Goal: Task Accomplishment & Management: Complete application form

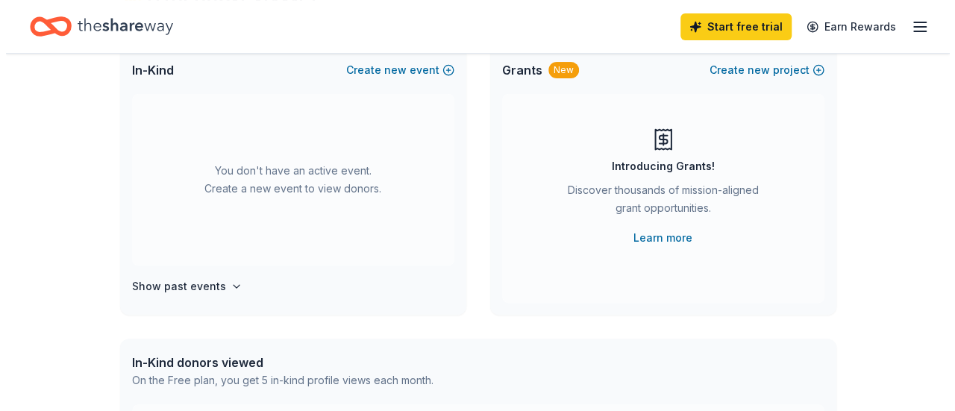
scroll to position [75, 0]
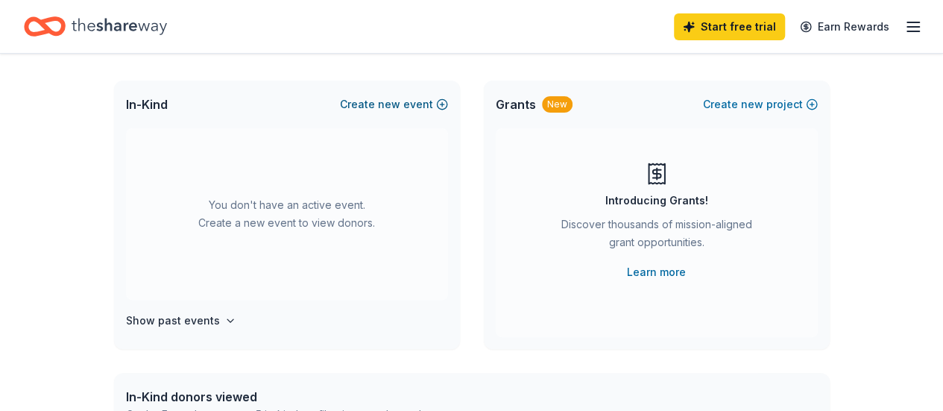
click at [377, 96] on button "Create new event" at bounding box center [394, 104] width 108 height 18
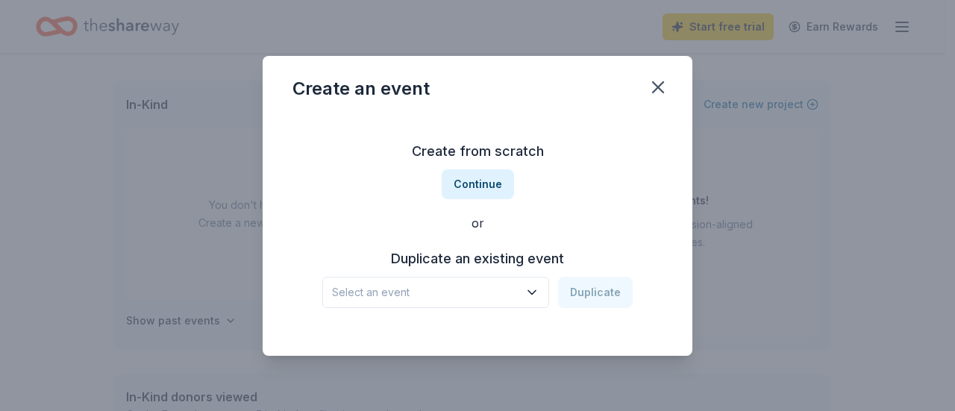
click at [533, 289] on icon "button" at bounding box center [531, 292] width 15 height 15
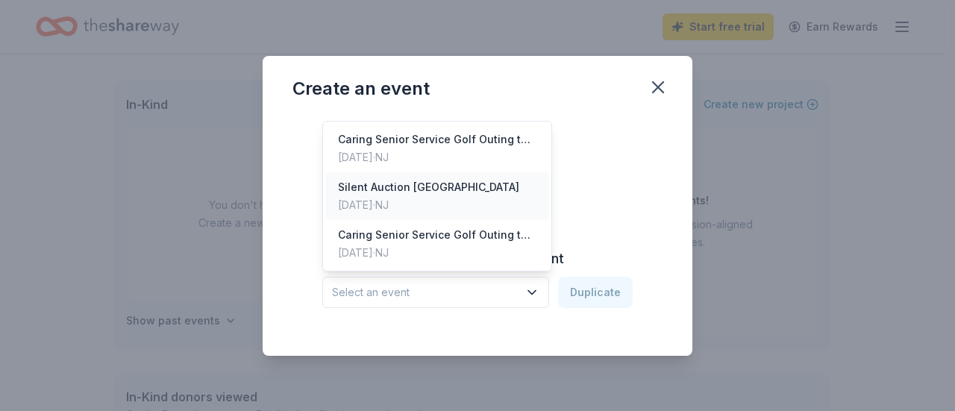
click at [436, 192] on div "Silent Auction [GEOGRAPHIC_DATA]" at bounding box center [428, 187] width 181 height 18
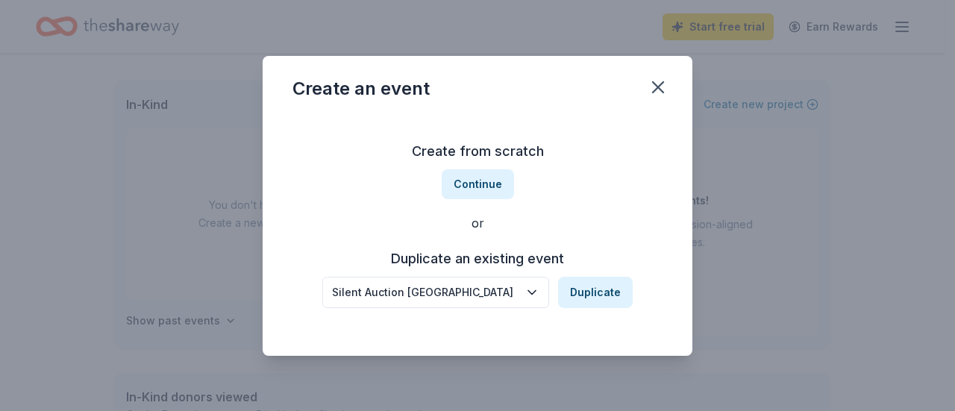
click at [535, 291] on icon "button" at bounding box center [531, 292] width 7 height 4
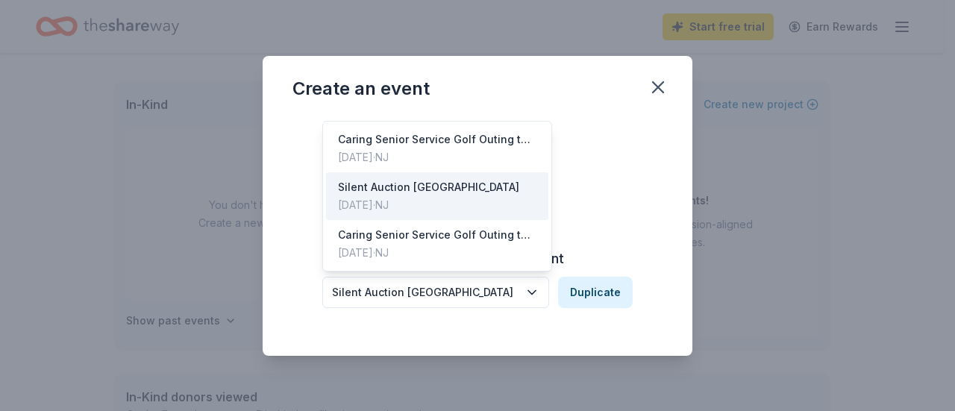
click at [586, 294] on div "Silent Auction Oak Valley Elementary School Duplicate" at bounding box center [477, 292] width 310 height 31
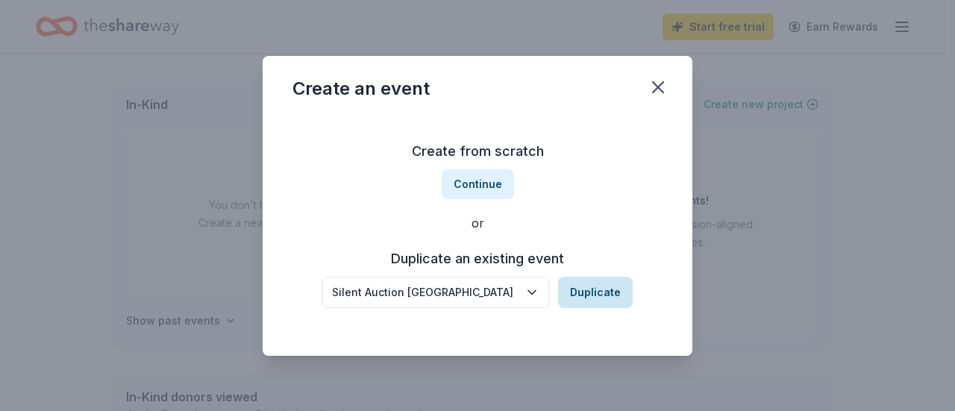
click at [599, 292] on button "Duplicate" at bounding box center [595, 292] width 75 height 31
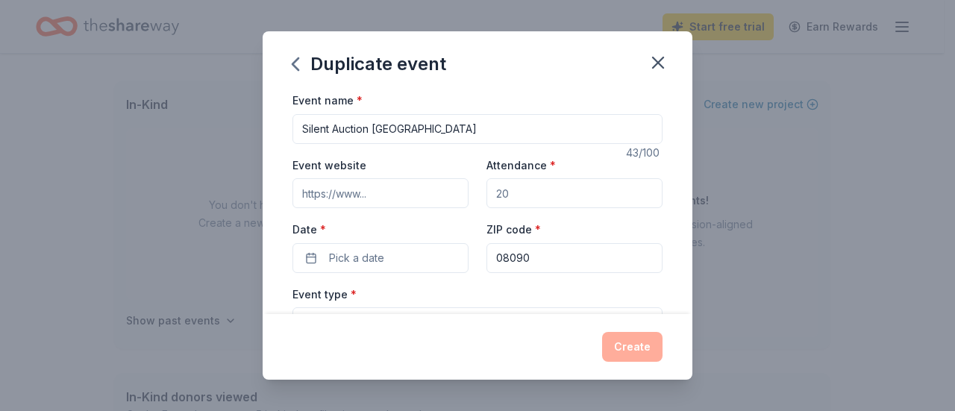
drag, startPoint x: 523, startPoint y: 192, endPoint x: 515, endPoint y: 186, distance: 9.1
click at [515, 186] on input "Attendance *" at bounding box center [574, 193] width 176 height 30
click at [519, 189] on input "Attendance *" at bounding box center [574, 193] width 176 height 30
click at [532, 189] on input "Attendance *" at bounding box center [574, 193] width 176 height 30
type input "2"
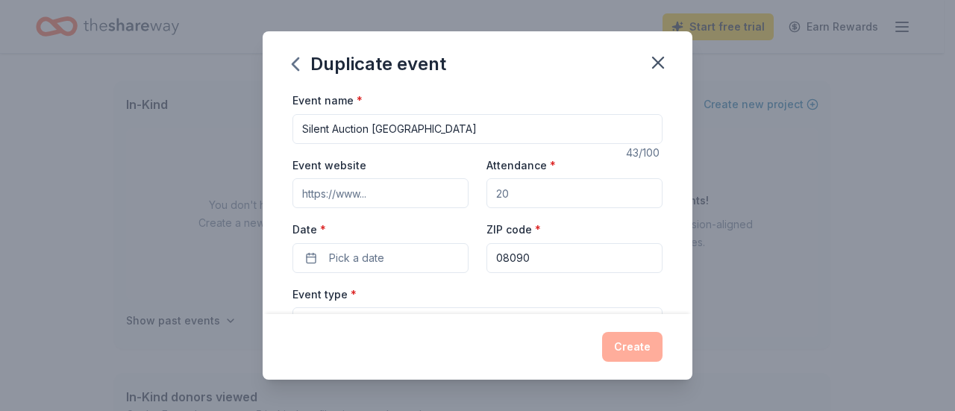
drag, startPoint x: 506, startPoint y: 186, endPoint x: 482, endPoint y: 188, distance: 23.9
click at [486, 188] on input "Attendance *" at bounding box center [574, 193] width 176 height 30
type input "300"
click at [304, 259] on button "Pick a date" at bounding box center [380, 258] width 176 height 30
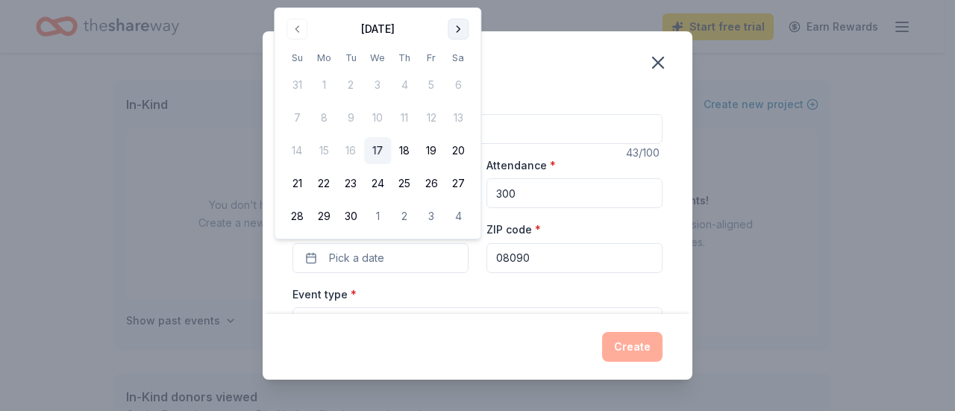
click at [464, 24] on button "Go to next month" at bounding box center [457, 29] width 21 height 21
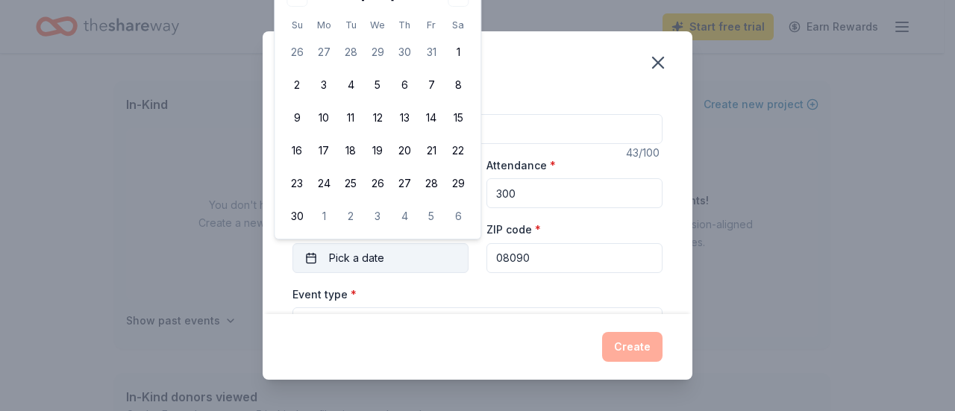
click at [307, 254] on button "Pick a date" at bounding box center [380, 258] width 176 height 30
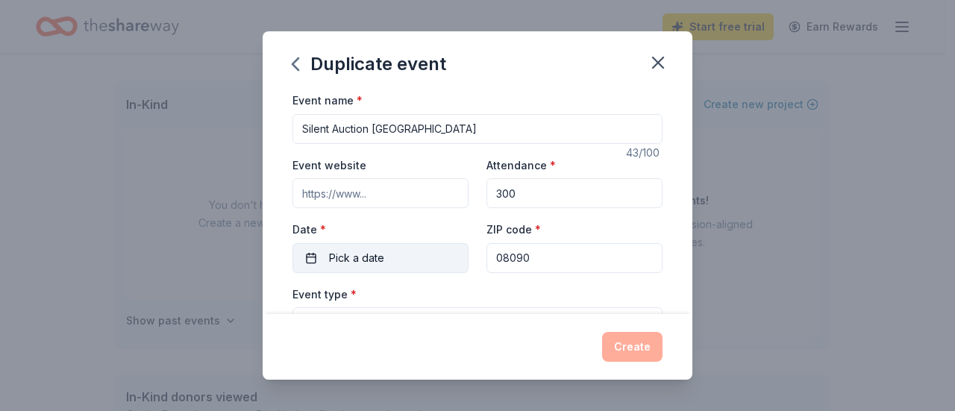
click at [307, 254] on button "Pick a date" at bounding box center [380, 258] width 176 height 30
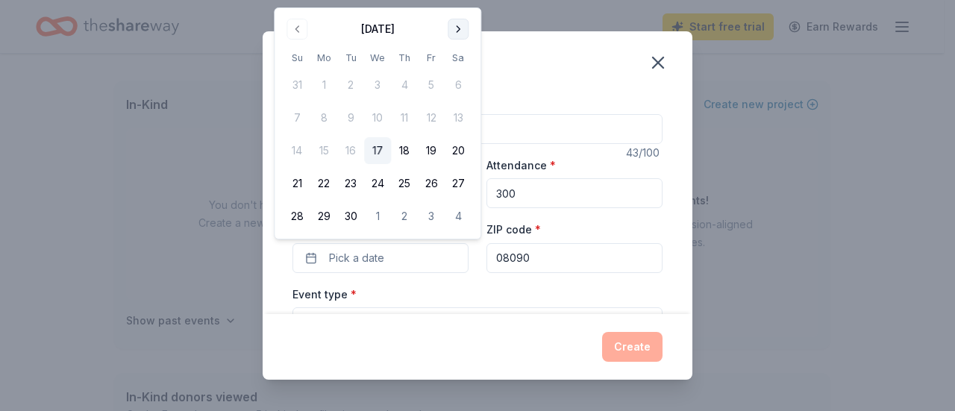
click at [451, 34] on button "Go to next month" at bounding box center [457, 29] width 21 height 21
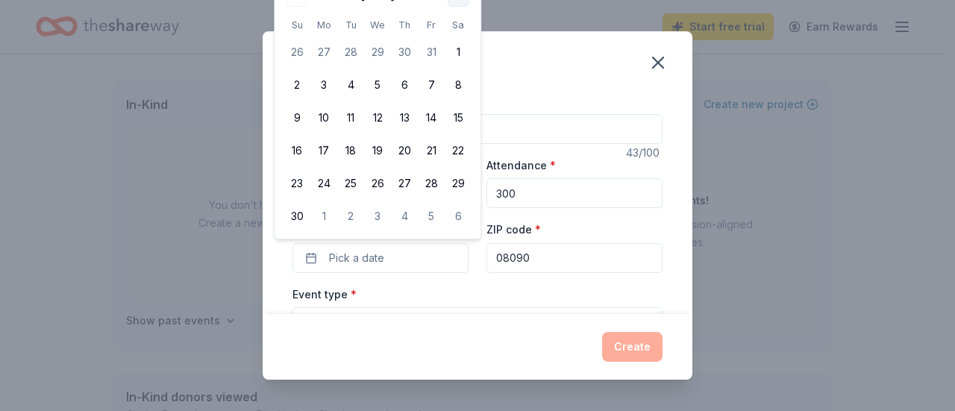
click at [425, 112] on button "12" at bounding box center [431, 117] width 27 height 27
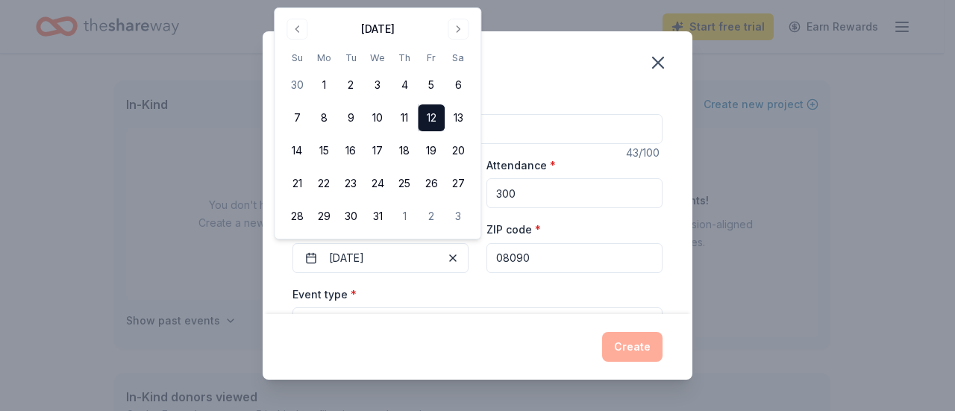
click at [397, 302] on div "Event type * Select" at bounding box center [477, 312] width 370 height 54
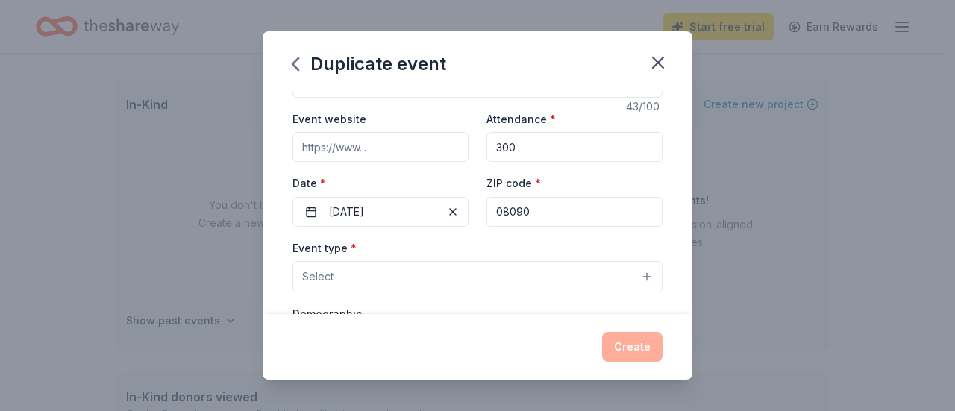
scroll to position [149, 0]
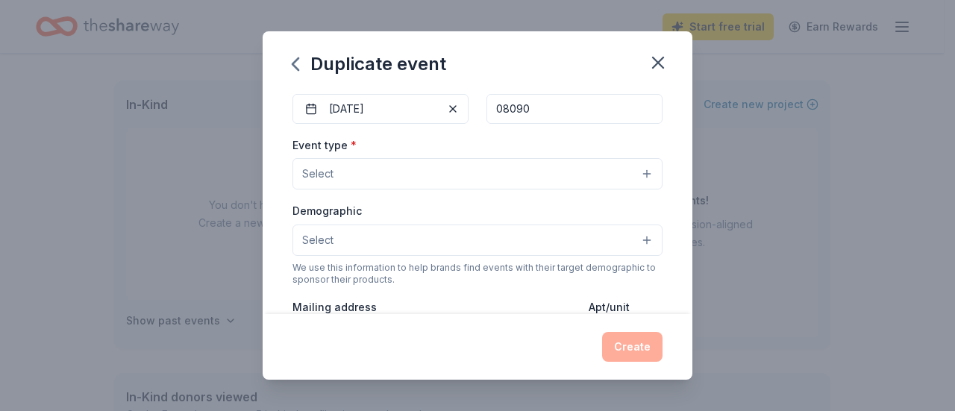
click at [390, 174] on button "Select" at bounding box center [477, 173] width 370 height 31
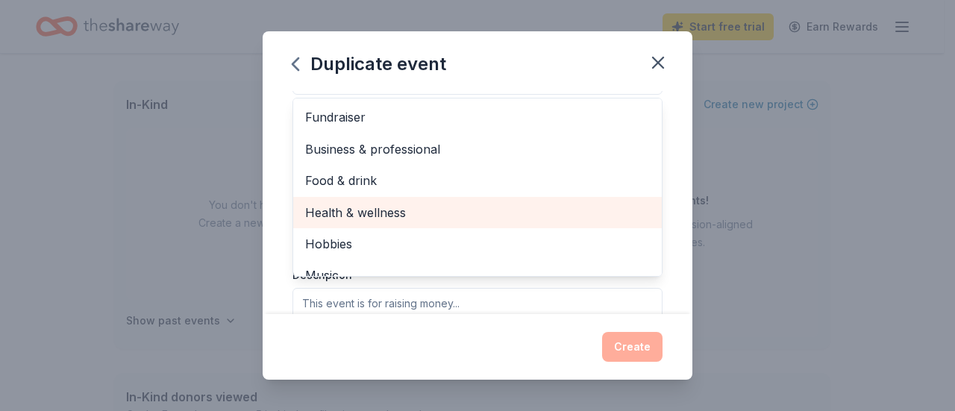
scroll to position [224, 0]
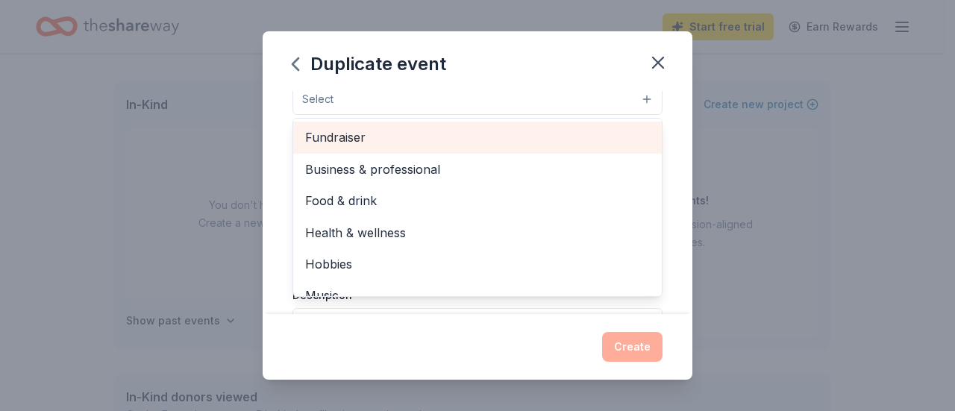
click at [342, 141] on span "Fundraiser" at bounding box center [477, 137] width 345 height 19
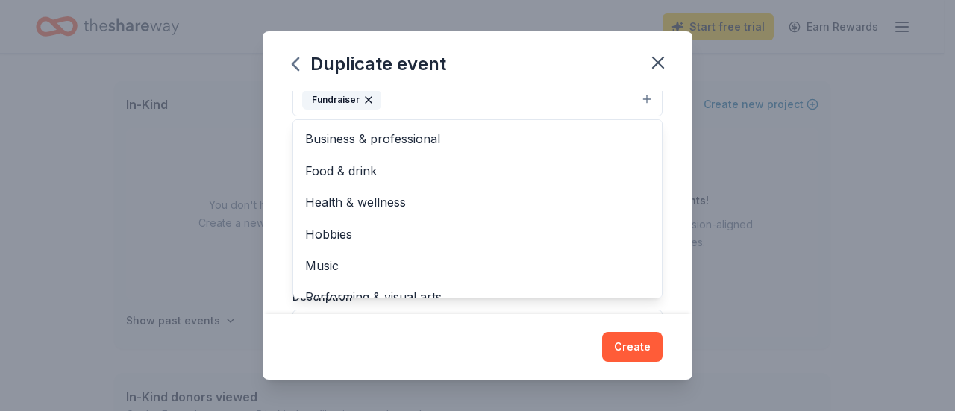
click at [270, 187] on div "Event name * Silent Auction Oak Valley Elementary School 43 /100 Event website …" at bounding box center [478, 202] width 430 height 223
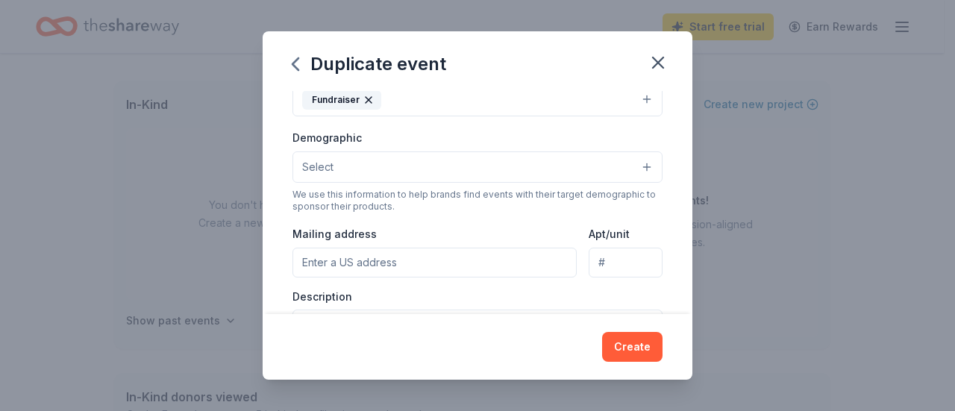
scroll to position [216, 0]
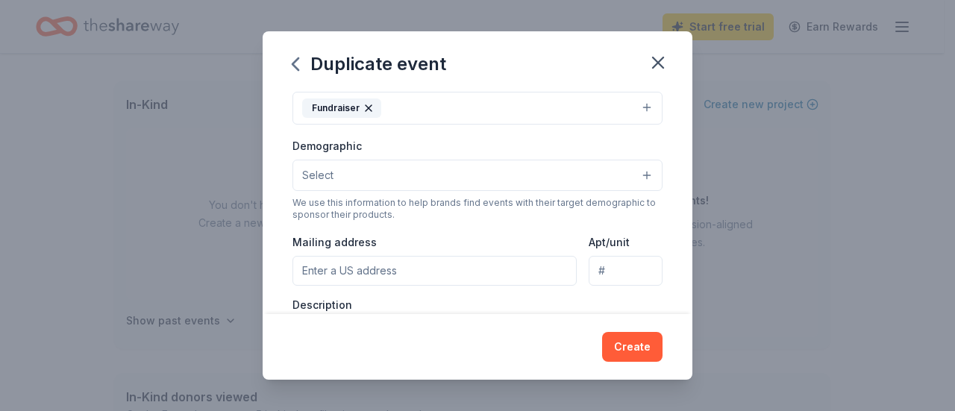
click at [365, 173] on button "Select" at bounding box center [477, 175] width 370 height 31
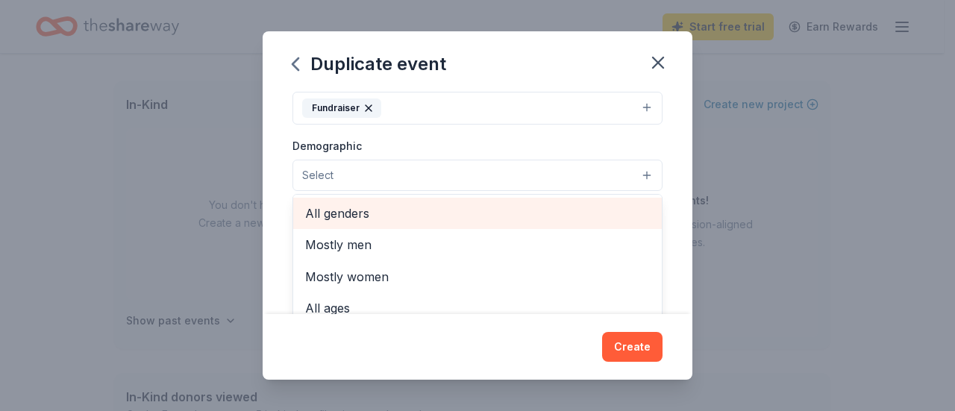
click at [352, 213] on span "All genders" at bounding box center [477, 213] width 345 height 19
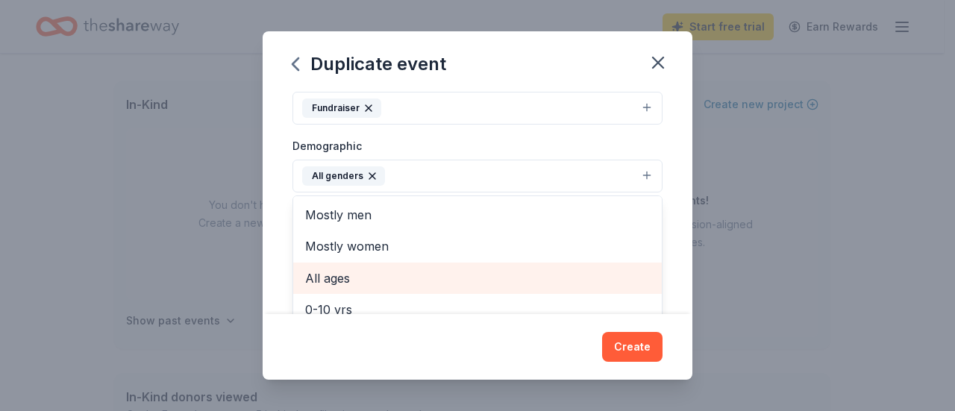
click at [336, 268] on span "All ages" at bounding box center [477, 277] width 345 height 19
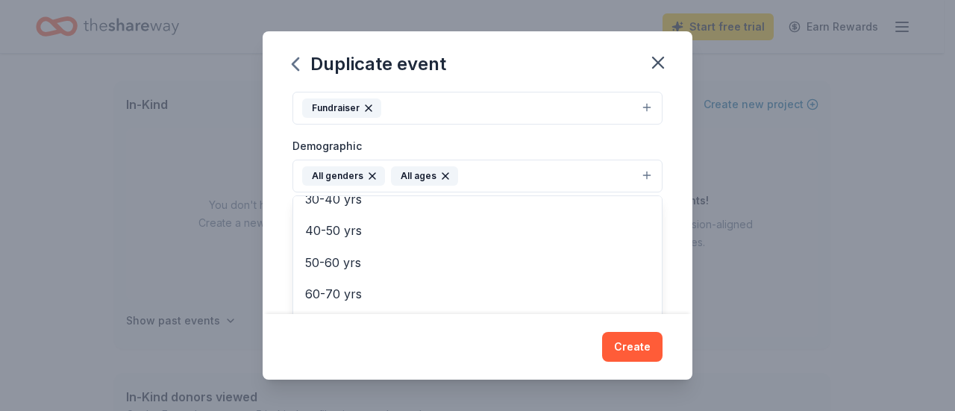
scroll to position [175, 0]
click at [266, 214] on div "Event name * Silent Auction Oak Valley Elementary School 43 /100 Event website …" at bounding box center [478, 202] width 430 height 223
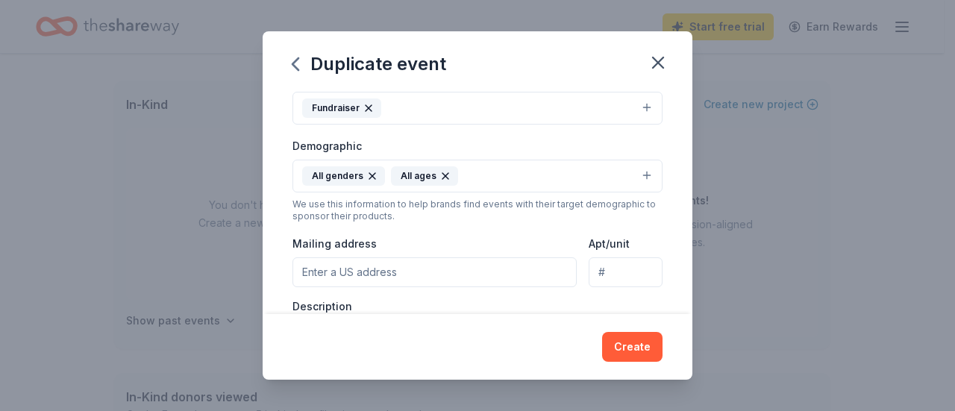
click at [369, 263] on input "Mailing address" at bounding box center [434, 272] width 284 height 30
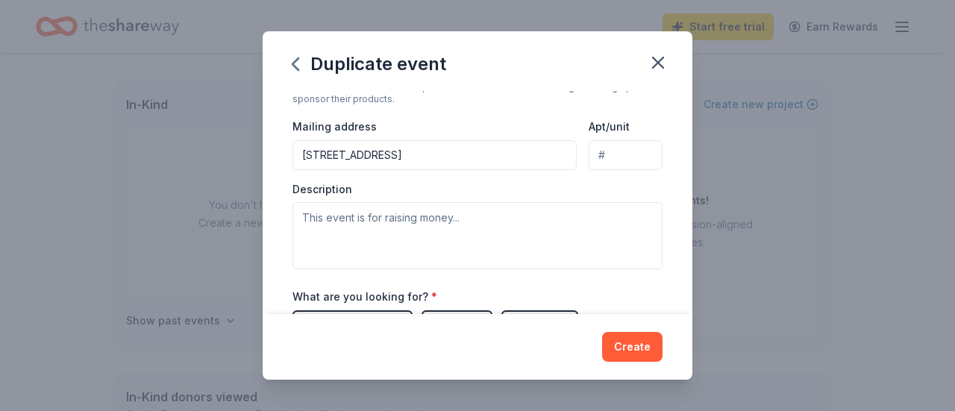
scroll to position [365, 0]
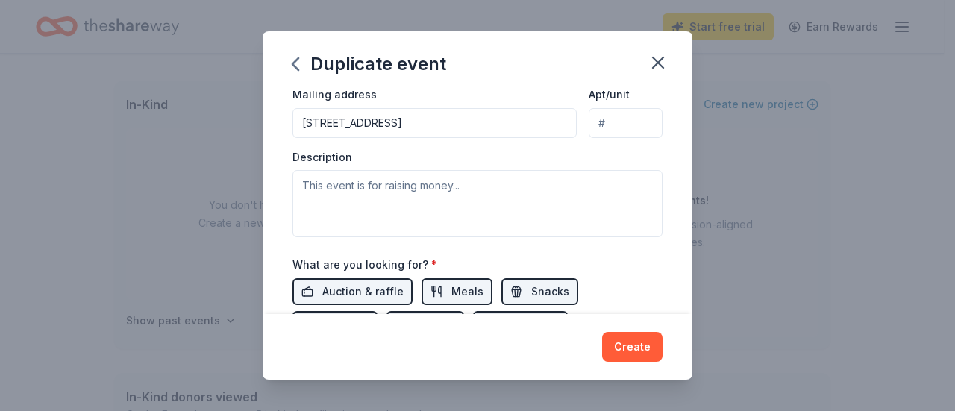
click at [454, 126] on input "214 South Nassau Drive" at bounding box center [434, 123] width 284 height 30
click at [600, 151] on div "Description" at bounding box center [477, 194] width 370 height 88
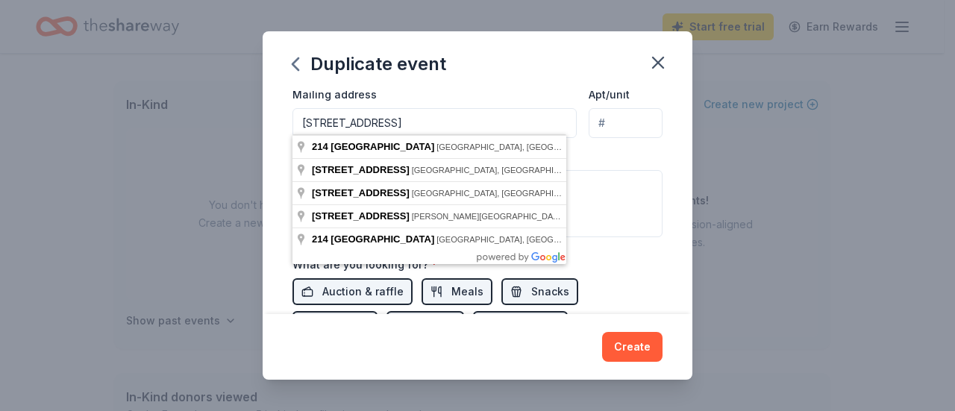
click at [483, 122] on input "214 South Nassau Drive" at bounding box center [434, 123] width 284 height 30
type input "214 South Nassau Drive, Haddonfield, NJ, 08033"
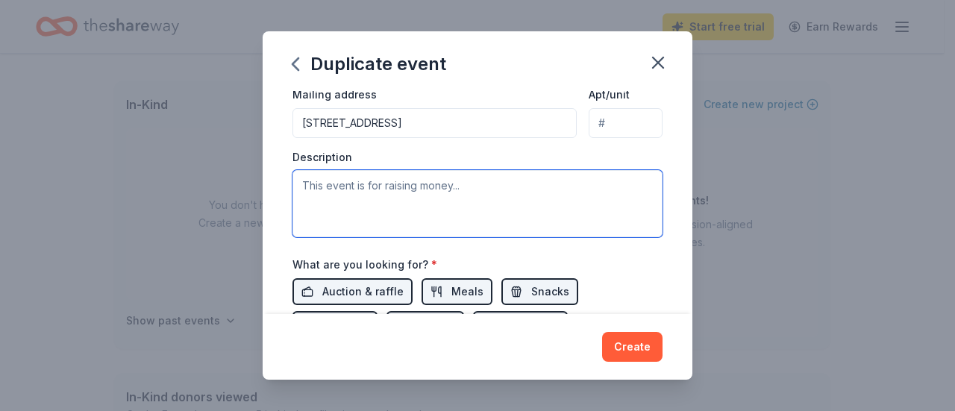
click at [379, 185] on textarea at bounding box center [477, 203] width 370 height 67
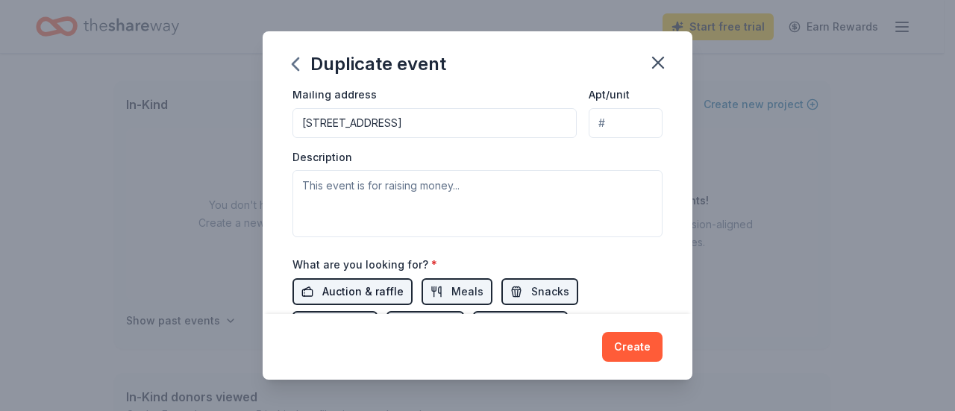
click at [371, 287] on span "Auction & raffle" at bounding box center [362, 292] width 81 height 18
click at [451, 283] on span "Meals" at bounding box center [467, 292] width 32 height 18
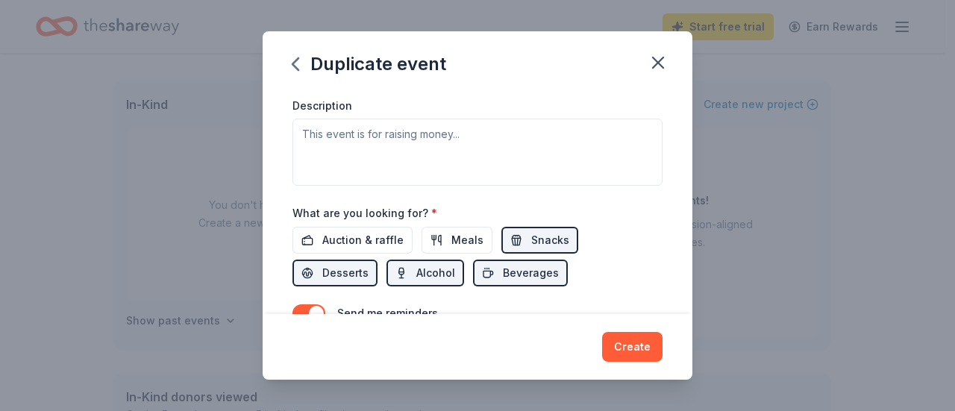
scroll to position [439, 0]
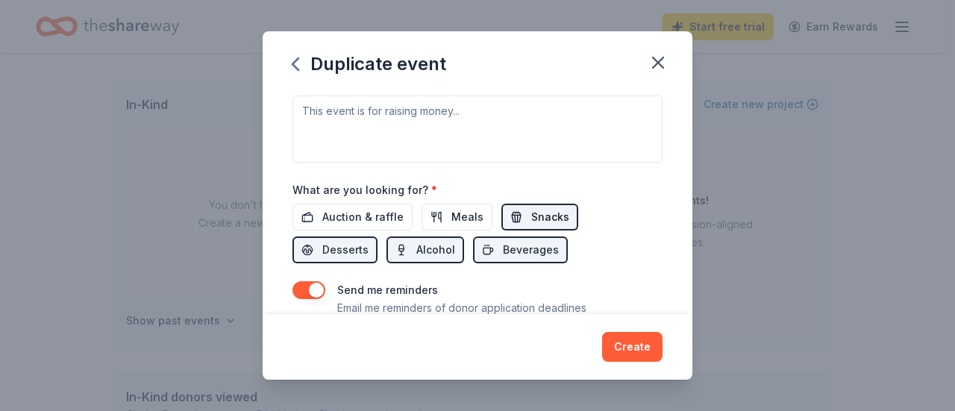
click at [543, 211] on span "Snacks" at bounding box center [550, 217] width 38 height 18
drag, startPoint x: 345, startPoint y: 248, endPoint x: 374, endPoint y: 239, distance: 31.1
click at [345, 248] on span "Desserts" at bounding box center [345, 250] width 46 height 18
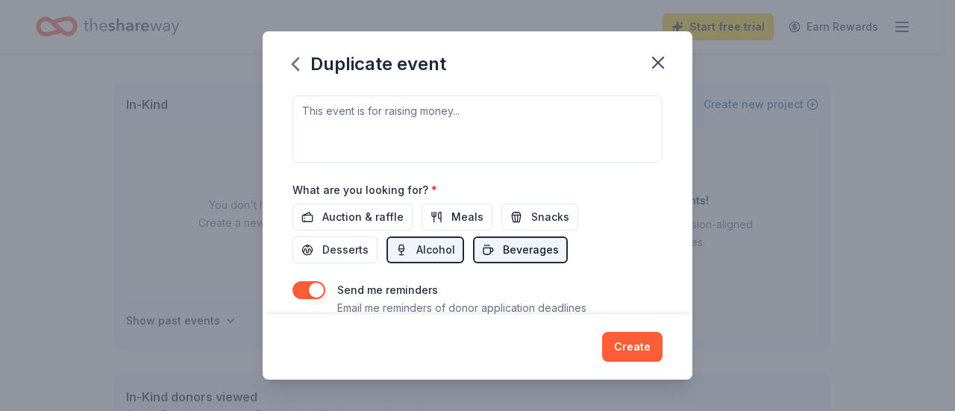
drag, startPoint x: 427, startPoint y: 235, endPoint x: 491, endPoint y: 236, distance: 64.2
click at [428, 236] on button "Alcohol" at bounding box center [425, 249] width 78 height 27
click at [518, 244] on span "Beverages" at bounding box center [531, 250] width 56 height 18
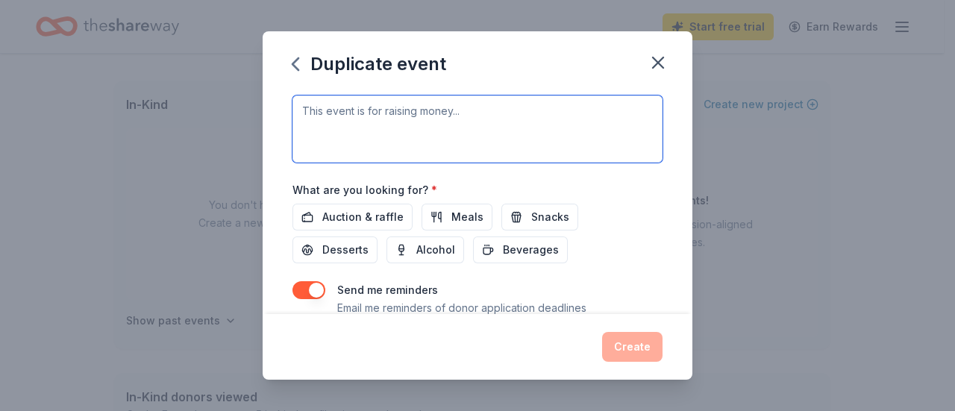
click at [388, 110] on textarea at bounding box center [477, 128] width 370 height 67
drag, startPoint x: 302, startPoint y: 107, endPoint x: 327, endPoint y: 111, distance: 25.0
click at [327, 111] on textarea "This" at bounding box center [477, 128] width 370 height 67
paste textarea "The money raised will be used to purchase gift cards for local families in need…"
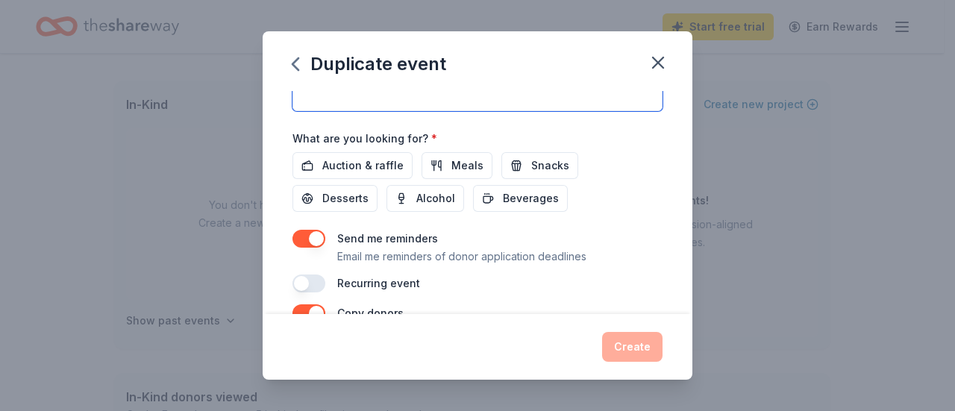
scroll to position [514, 0]
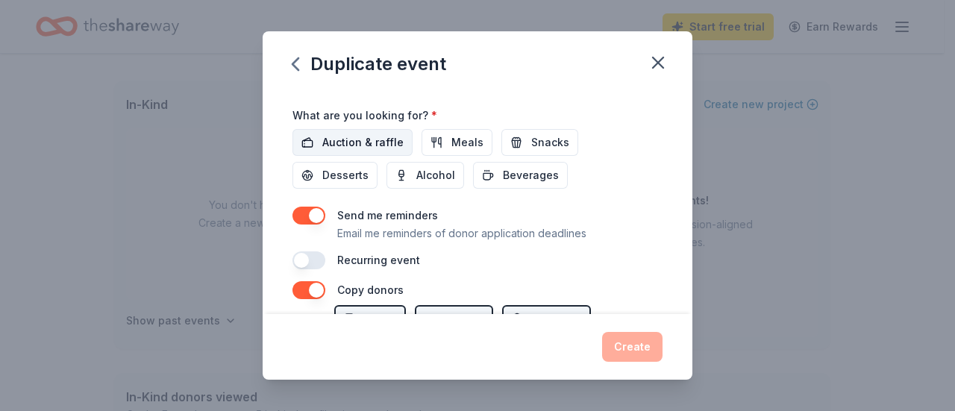
type textarea "The money raised will be used to purchase gift cards for local families in need…"
click at [352, 139] on span "Auction & raffle" at bounding box center [362, 142] width 81 height 18
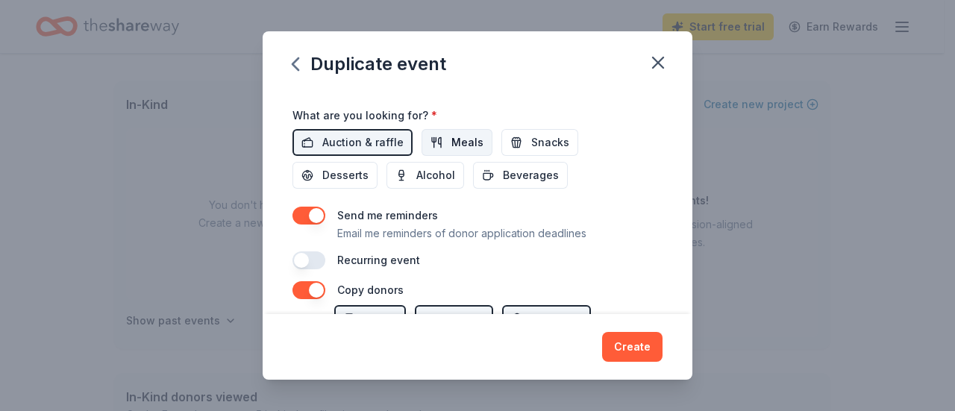
click at [447, 132] on button "Meals" at bounding box center [456, 142] width 71 height 27
click at [531, 133] on span "Snacks" at bounding box center [550, 142] width 38 height 18
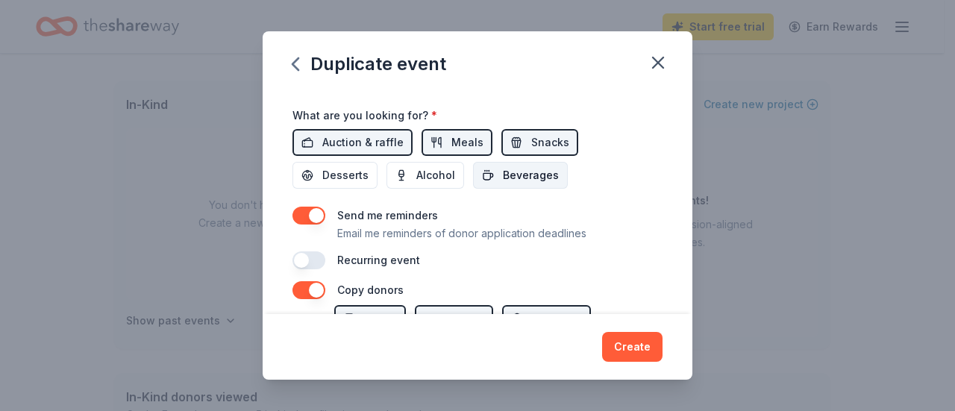
click at [512, 173] on span "Beverages" at bounding box center [531, 175] width 56 height 18
click at [439, 166] on span "Alcohol" at bounding box center [435, 175] width 39 height 18
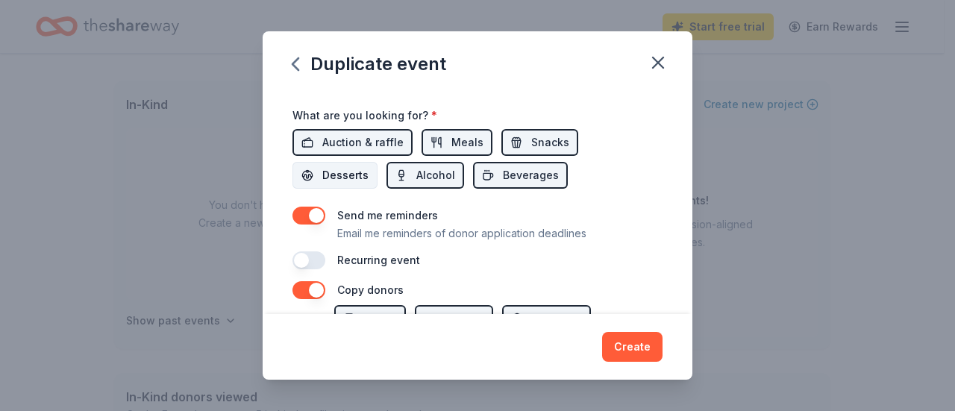
click at [336, 171] on span "Desserts" at bounding box center [345, 175] width 46 height 18
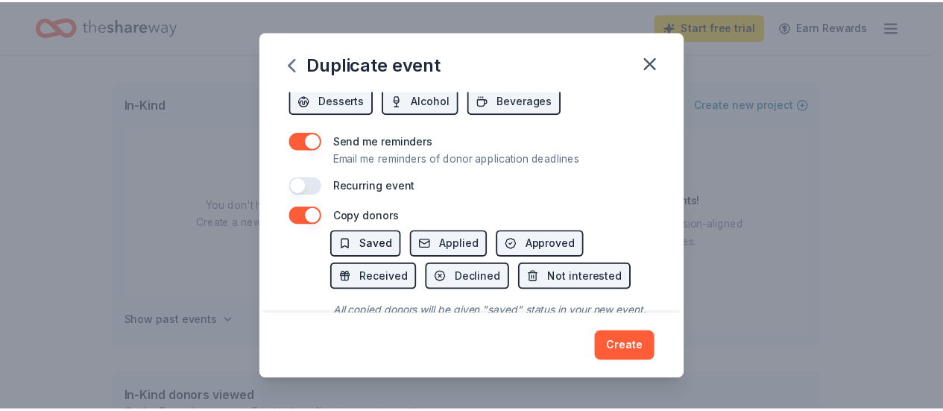
scroll to position [652, 0]
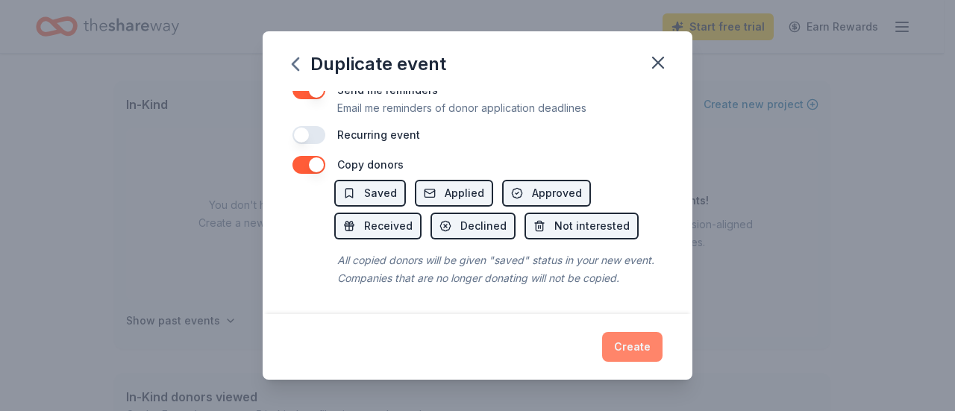
click at [637, 353] on button "Create" at bounding box center [632, 347] width 60 height 30
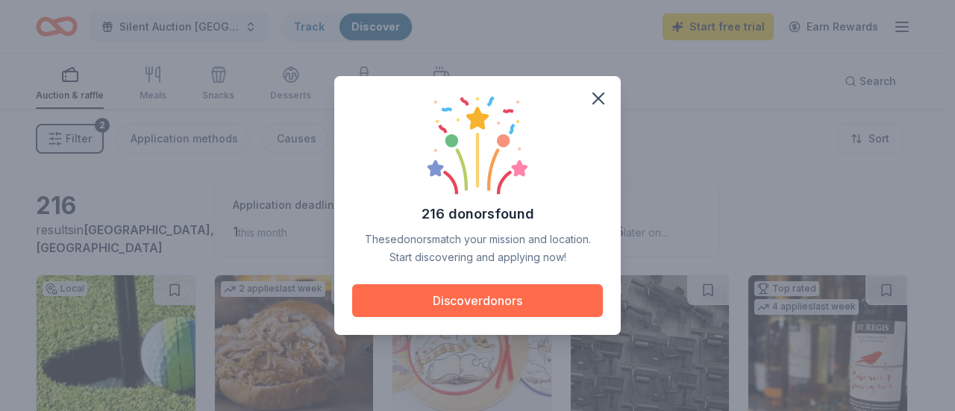
click at [464, 299] on button "Discover donors" at bounding box center [477, 300] width 251 height 33
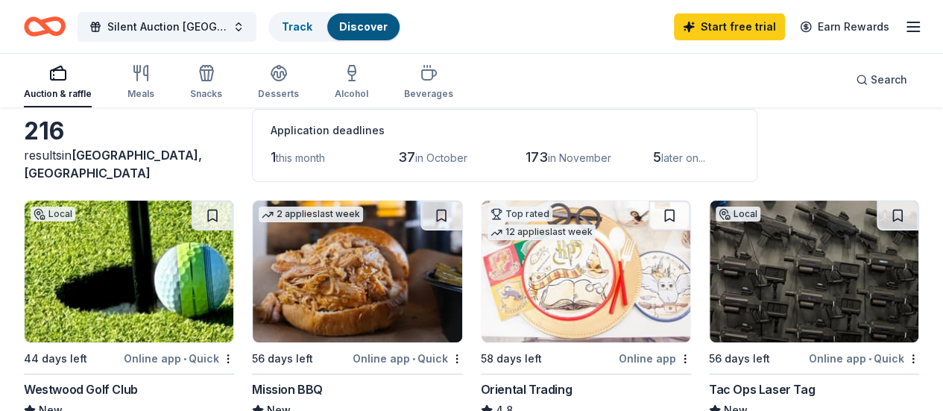
scroll to position [149, 0]
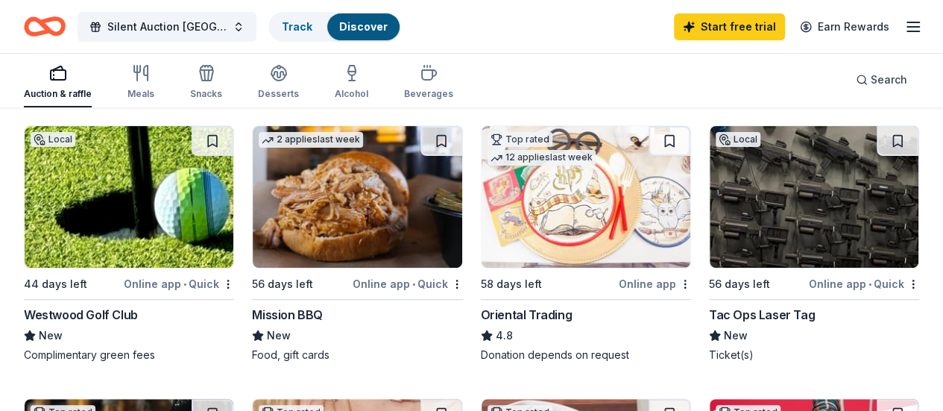
click at [116, 311] on div "Westwood Golf Club" at bounding box center [81, 315] width 114 height 18
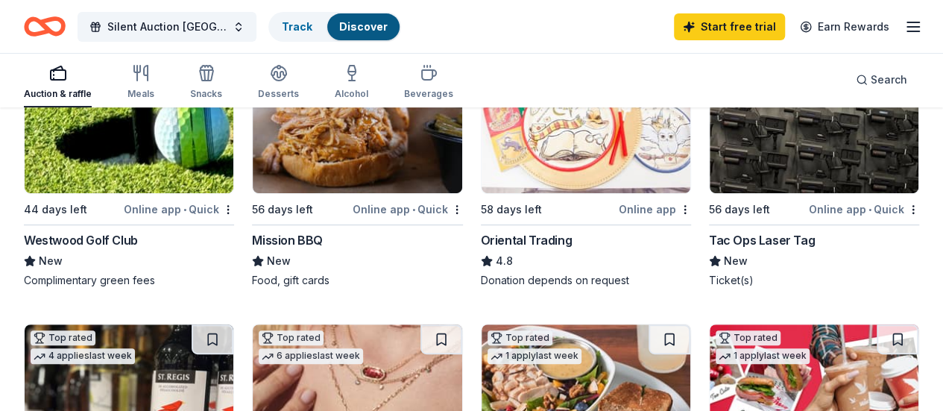
click at [709, 241] on div "Tac Ops Laser Tag" at bounding box center [762, 240] width 106 height 18
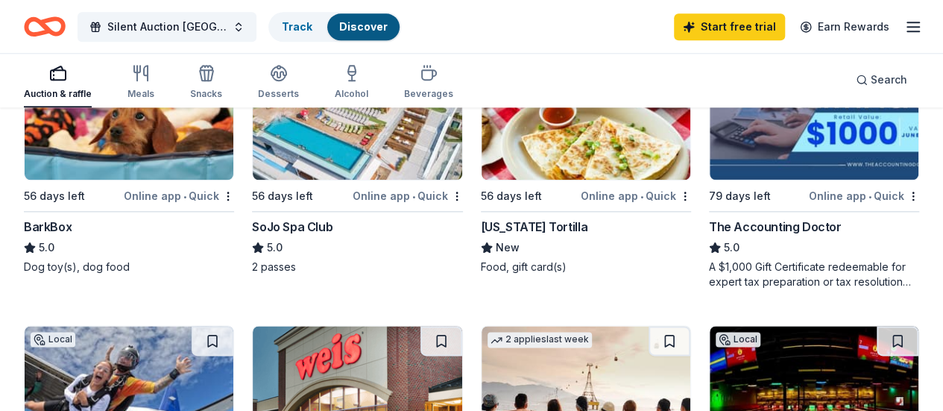
scroll to position [820, 0]
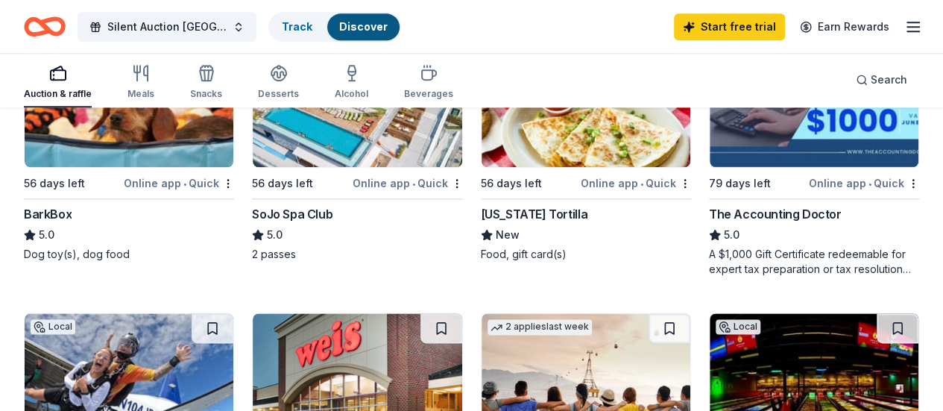
scroll to position [671, 0]
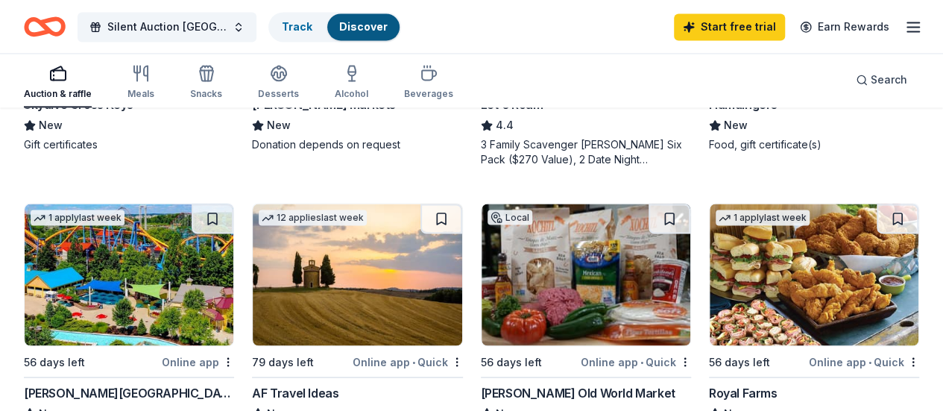
scroll to position [1044, 0]
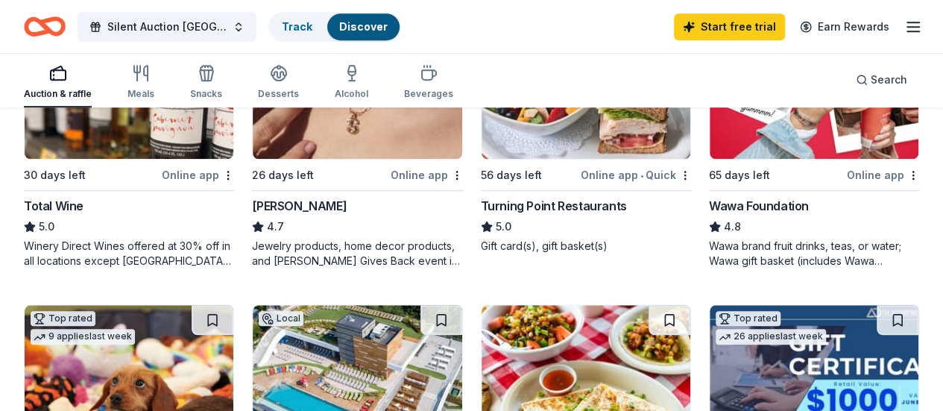
scroll to position [447, 0]
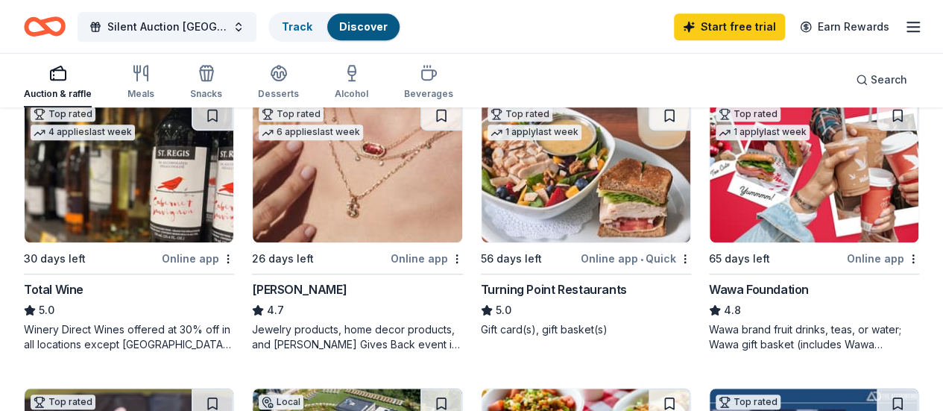
click at [481, 298] on div "Turning Point Restaurants" at bounding box center [554, 289] width 146 height 18
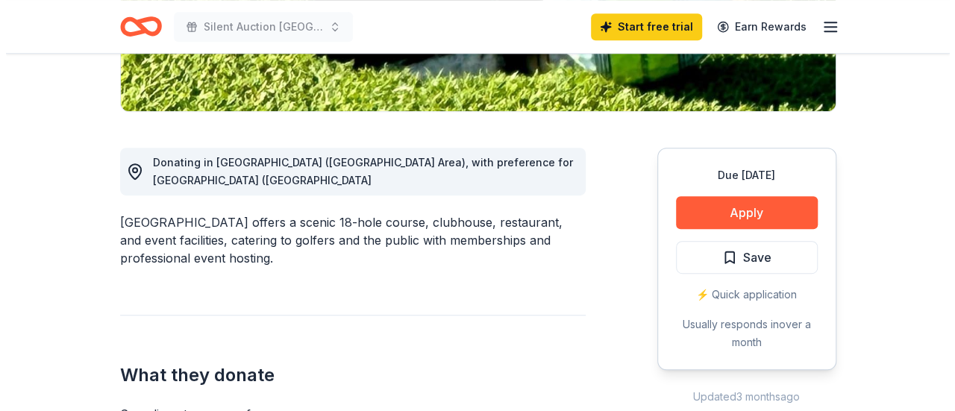
scroll to position [373, 0]
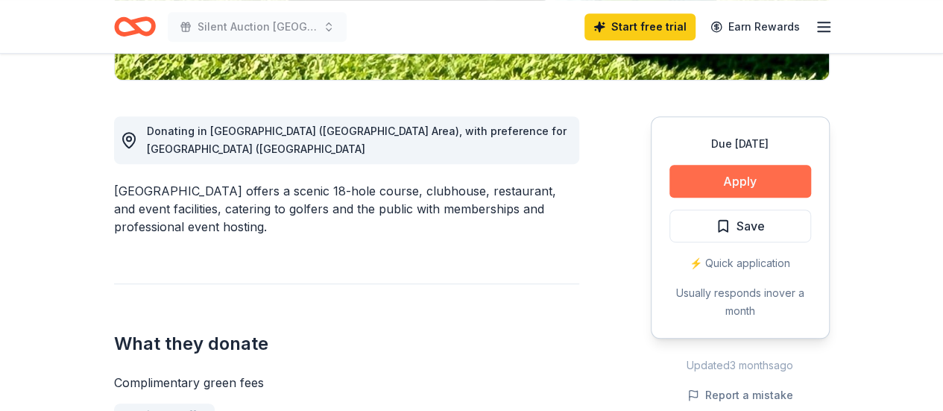
click at [756, 183] on button "Apply" at bounding box center [741, 181] width 142 height 33
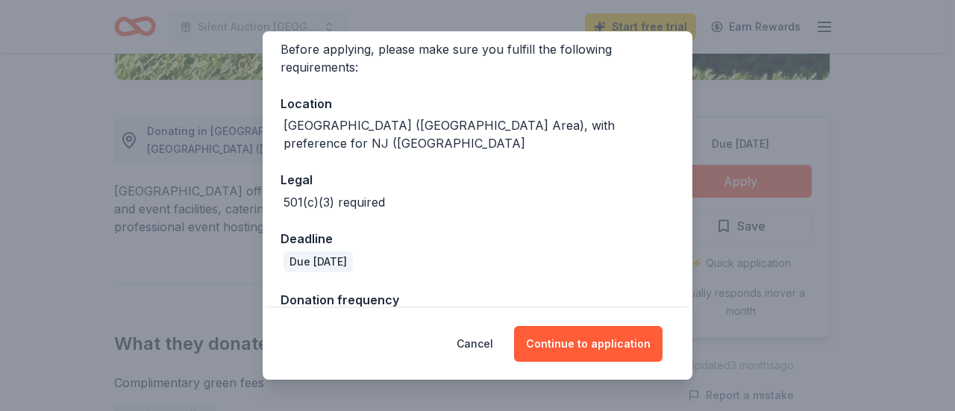
scroll to position [139, 0]
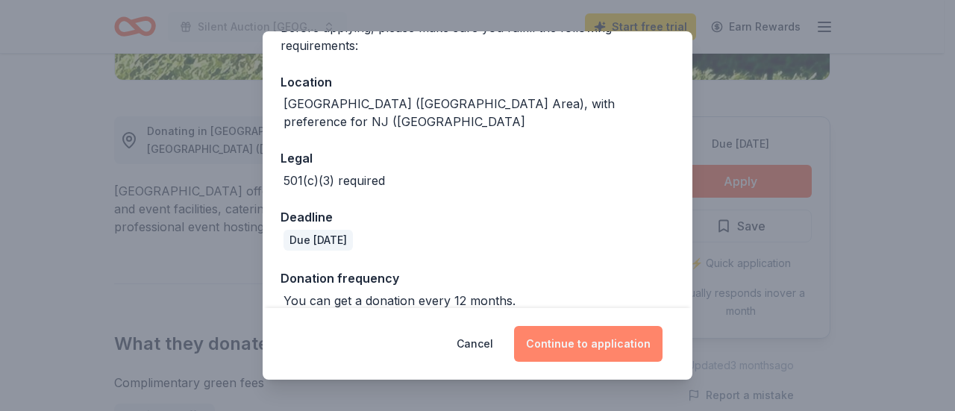
click at [594, 341] on button "Continue to application" at bounding box center [588, 344] width 148 height 36
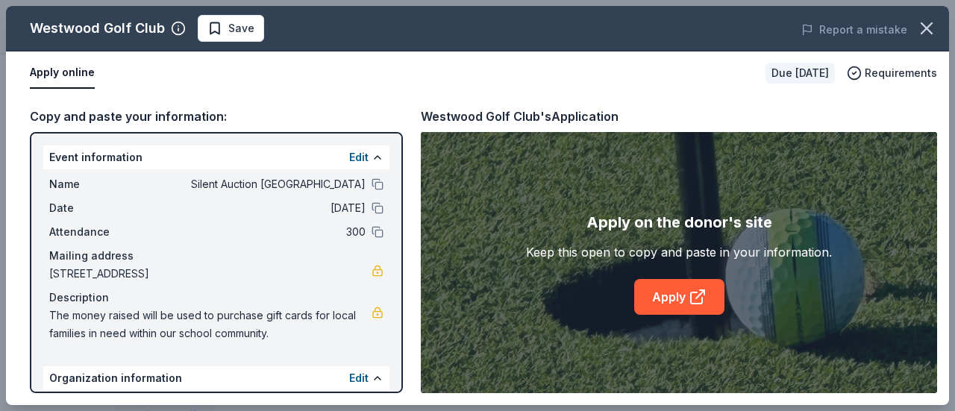
click at [191, 161] on div "Event information Edit" at bounding box center [216, 157] width 346 height 24
click at [349, 155] on button "Edit" at bounding box center [358, 157] width 19 height 18
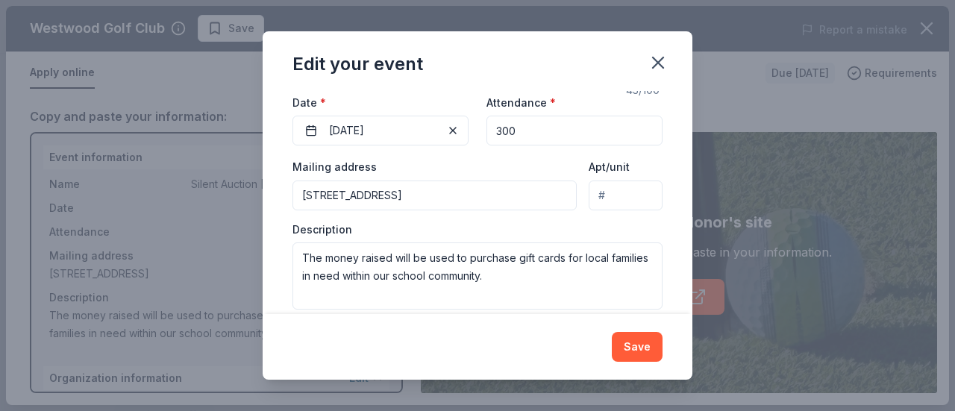
scroll to position [200, 0]
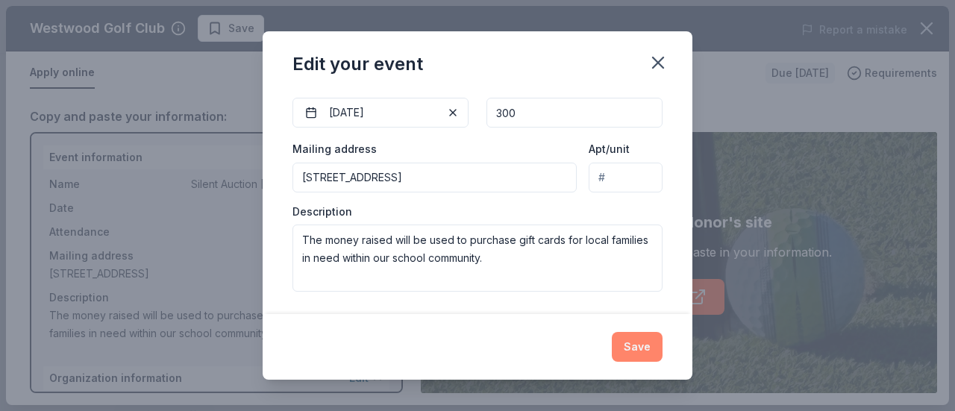
click at [632, 344] on button "Save" at bounding box center [637, 347] width 51 height 30
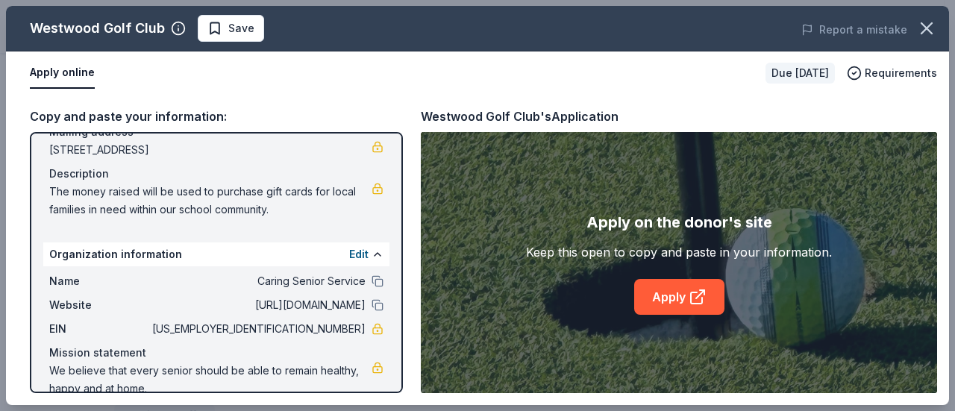
scroll to position [148, 0]
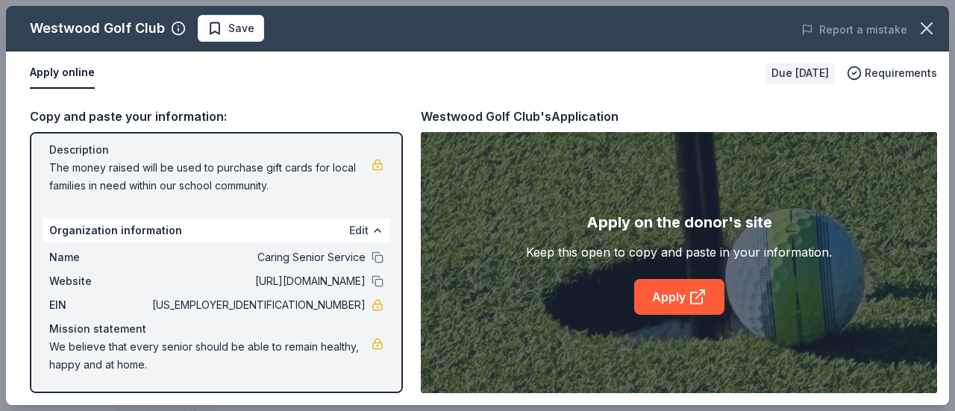
click at [353, 227] on button "Edit" at bounding box center [358, 230] width 19 height 18
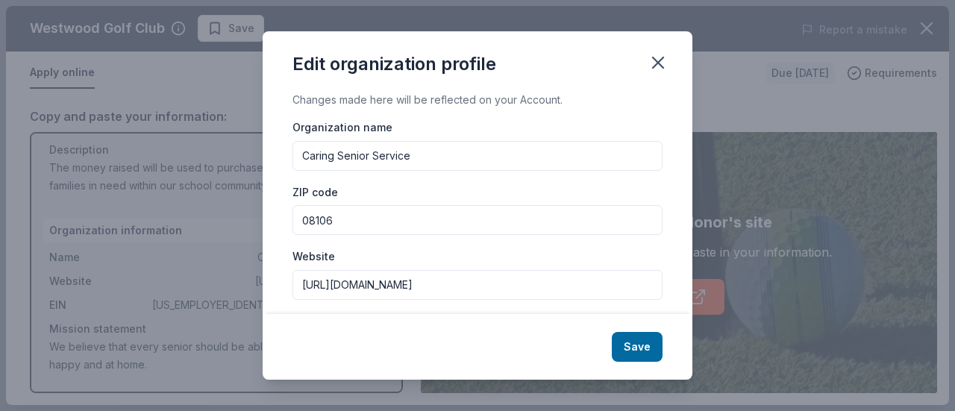
drag, startPoint x: 422, startPoint y: 158, endPoint x: 275, endPoint y: 190, distance: 150.4
click at [275, 190] on div "Changes made here will be reflected on your Account. Organization name Caring S…" at bounding box center [478, 202] width 430 height 223
type input "Oak Valley Elementary School Silent Auction"
drag, startPoint x: 333, startPoint y: 218, endPoint x: 276, endPoint y: 239, distance: 61.1
click at [276, 239] on div "Changes made here will be reflected on your Account. Organization name Oak Vall…" at bounding box center [478, 202] width 430 height 223
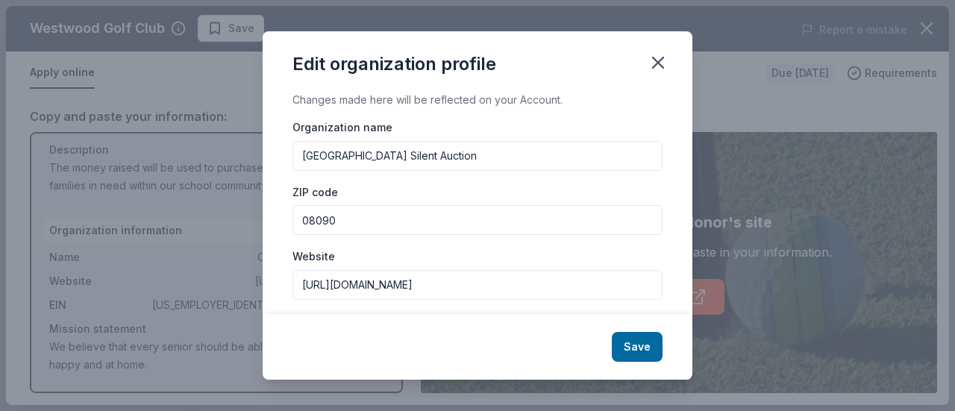
type input "08090"
click at [324, 290] on input "https://caringseniorservice.com/camden-county/?utm_source=gmb&utm_medium=referr…" at bounding box center [477, 285] width 370 height 30
drag, startPoint x: 301, startPoint y: 283, endPoint x: 673, endPoint y: 263, distance: 372.6
click at [673, 263] on div "Changes made here will be reflected on your Account. Organization name Oak Vall…" at bounding box center [478, 202] width 430 height 223
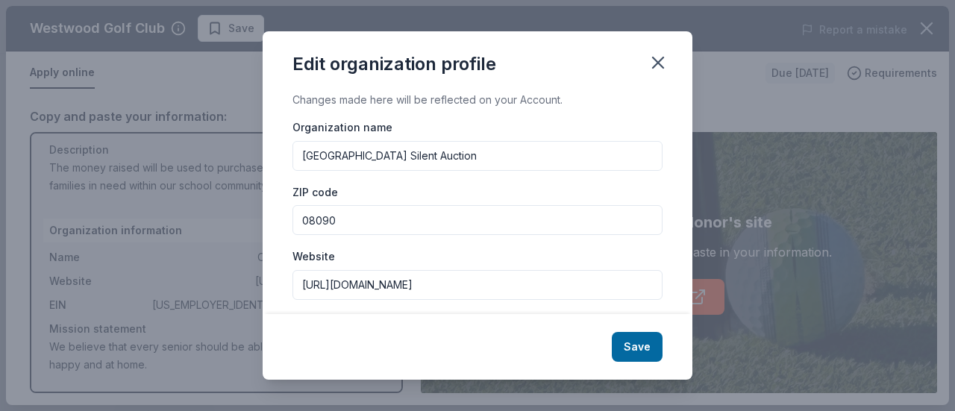
paste input "oak-valley.deptfordschools.org/"
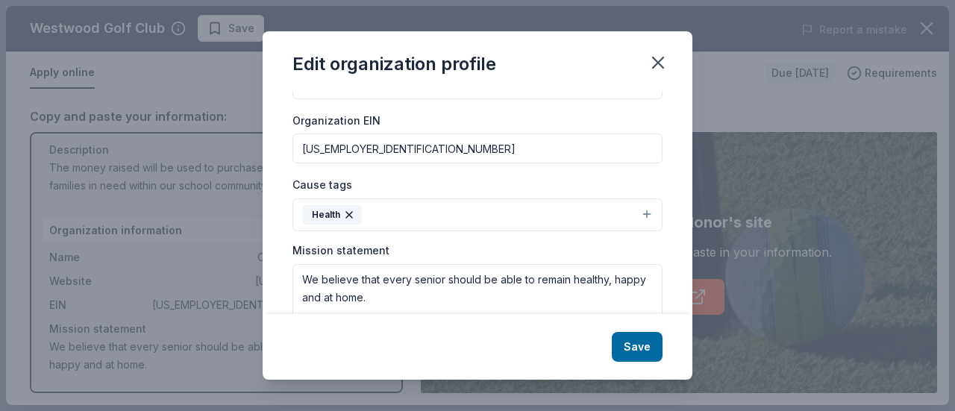
scroll to position [224, 0]
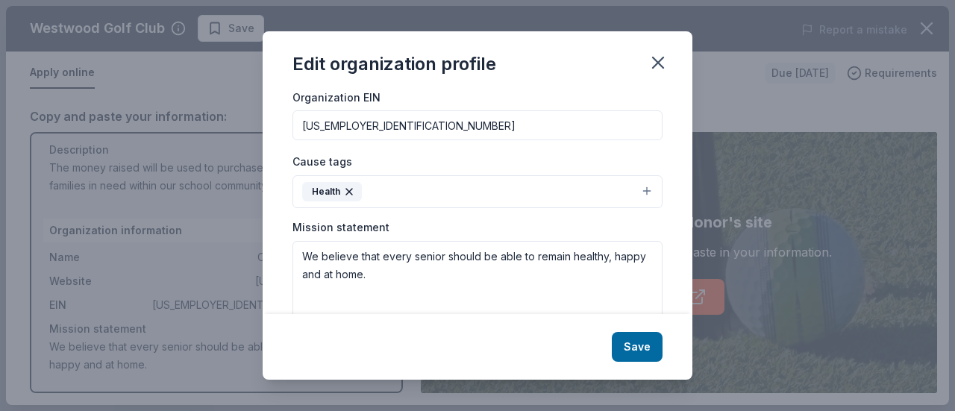
type input "https://oak-valley.deptfordschools.org/"
drag, startPoint x: 380, startPoint y: 126, endPoint x: 258, endPoint y: 147, distance: 123.3
click at [258, 147] on div "Edit organization profile Changes made here will be reflected on your Account. …" at bounding box center [477, 205] width 955 height 411
type input "21-6000342"
click at [349, 191] on icon "button" at bounding box center [349, 192] width 12 height 12
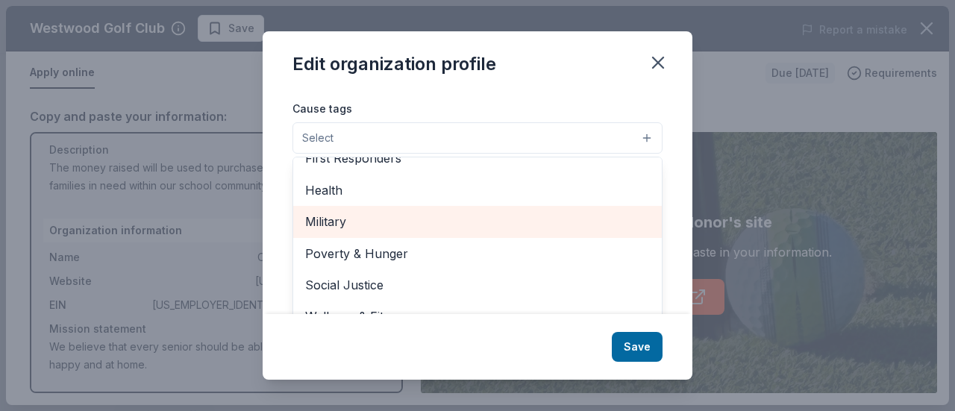
scroll to position [296, 0]
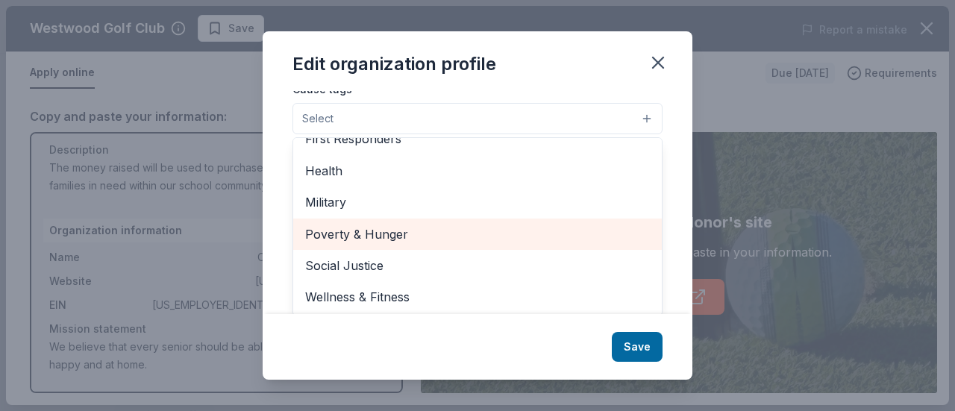
click at [432, 235] on span "Poverty & Hunger" at bounding box center [477, 233] width 345 height 19
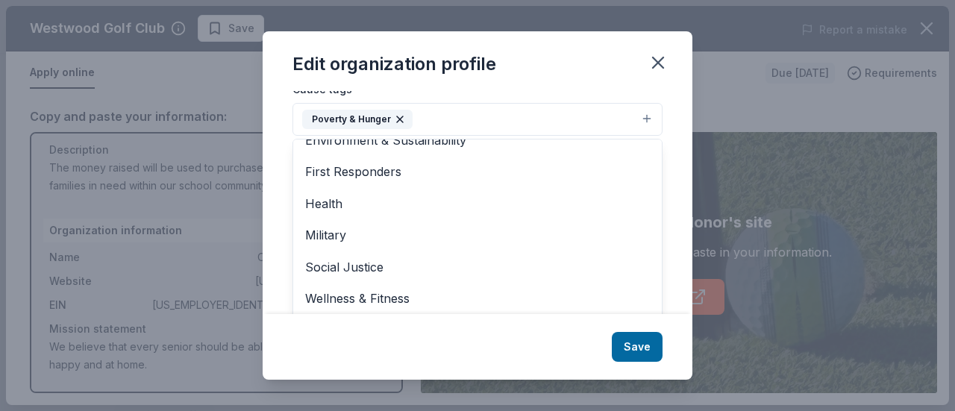
click at [658, 131] on div "Changes made here will be reflected on your Account. Organization name Oak Vall…" at bounding box center [478, 202] width 430 height 223
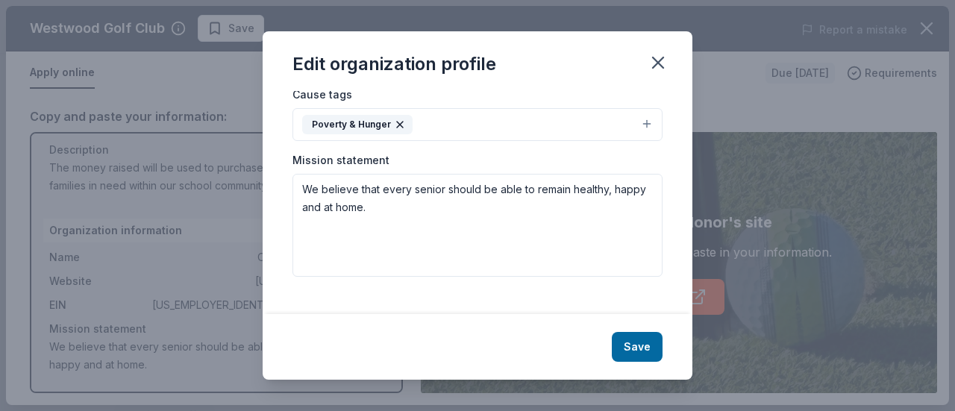
scroll to position [274, 0]
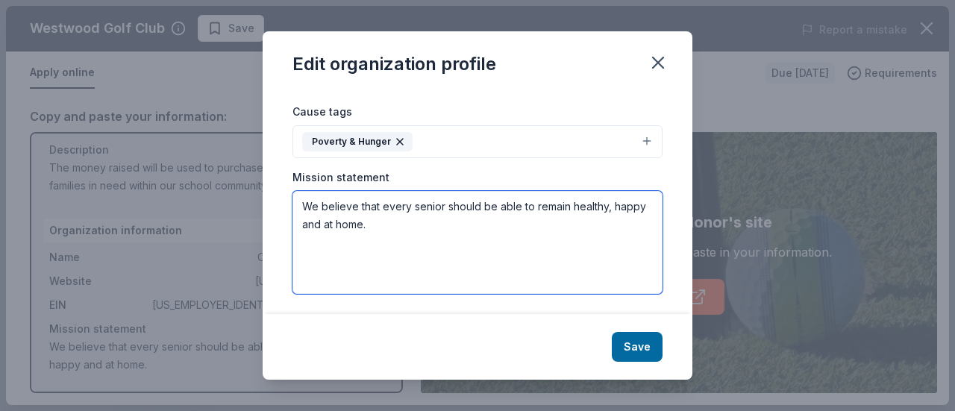
drag, startPoint x: 301, startPoint y: 204, endPoint x: 444, endPoint y: 226, distance: 145.5
click at [444, 226] on textarea "We believe that every senior should be able to remain healthy, happy and at hom…" at bounding box center [477, 242] width 370 height 103
paste textarea "Deptford Township Schools will foster an environment of high expectations which…"
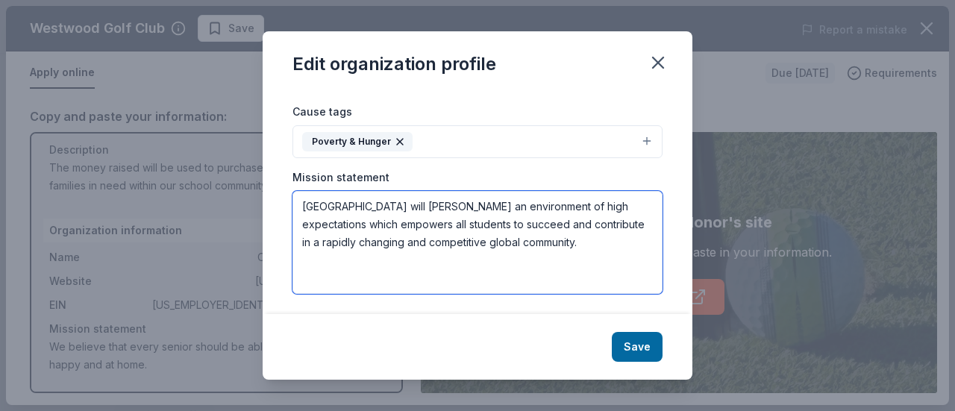
click at [300, 204] on textarea "Deptford Township Schools will foster an environment of high expectations which…" at bounding box center [477, 242] width 370 height 103
click at [324, 197] on textarea "Deptford Township Schools will foster an environment of high expectations which…" at bounding box center [477, 242] width 370 height 103
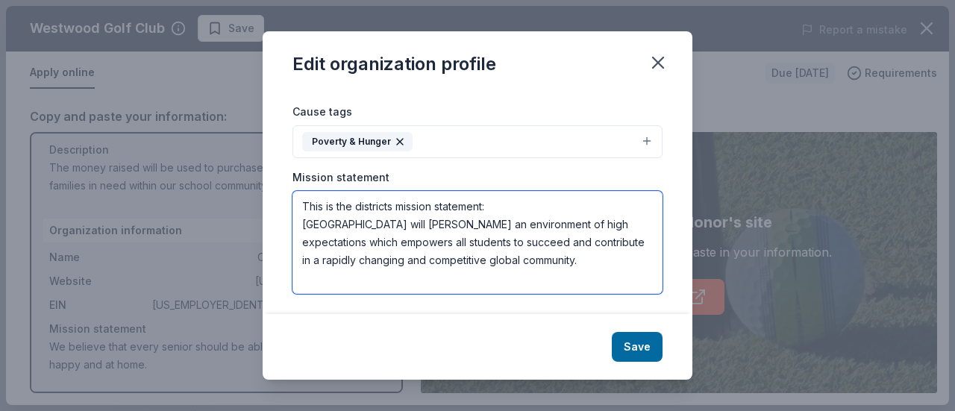
click at [316, 268] on textarea "This is the districts mission statement: Deptford Township Schools will foster …" at bounding box center [477, 242] width 370 height 103
click at [641, 253] on textarea "This is the districts mission statement: Deptford Township Schools will foster …" at bounding box center [477, 242] width 370 height 103
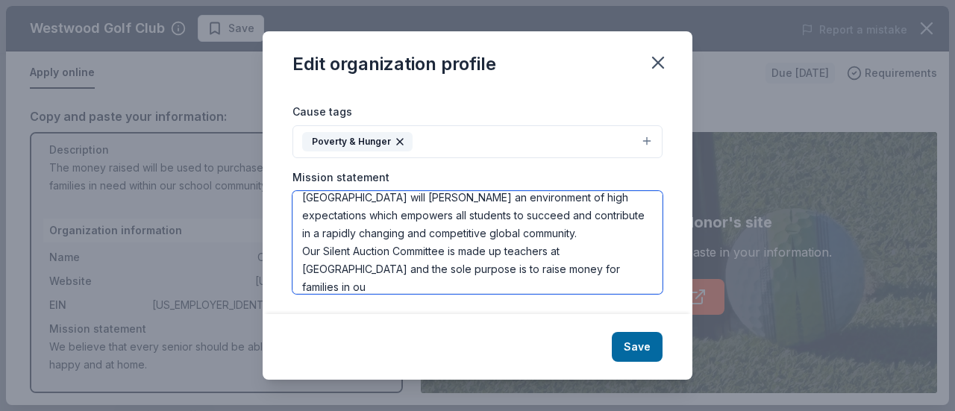
scroll to position [45, 0]
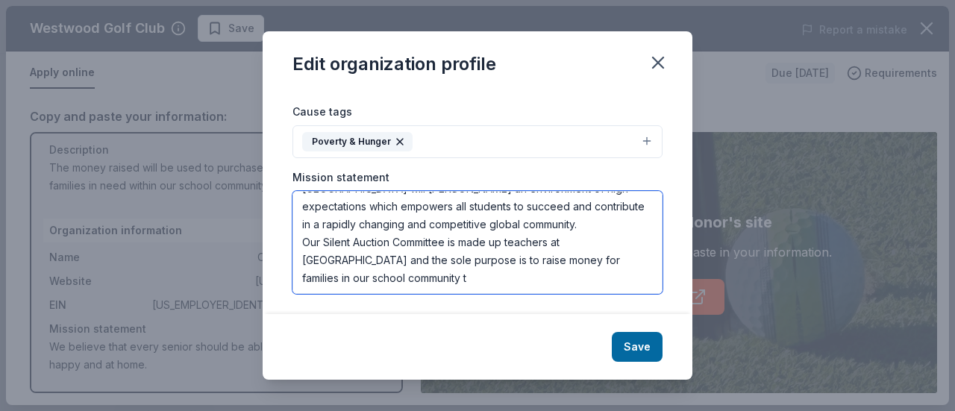
click at [448, 281] on textarea "This is the districts mission statement: Deptford Township Schools will foster …" at bounding box center [477, 242] width 370 height 103
type textarea "This is the districts mission statement: Deptford Township Schools will foster …"
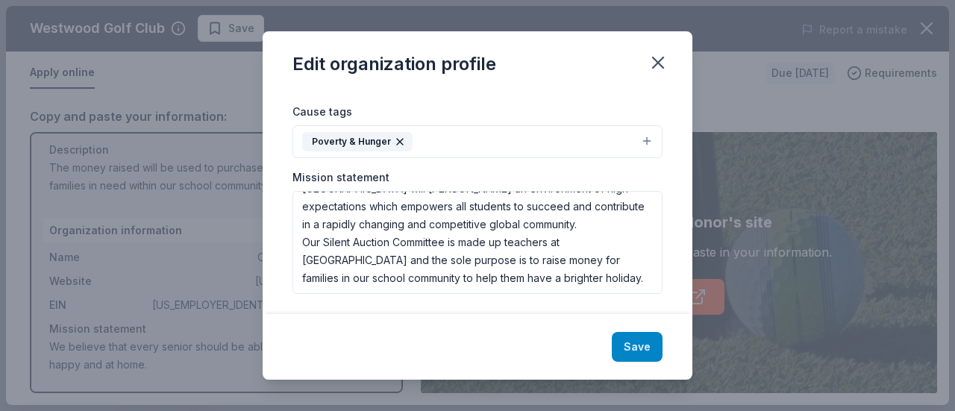
click at [638, 348] on button "Save" at bounding box center [637, 347] width 51 height 30
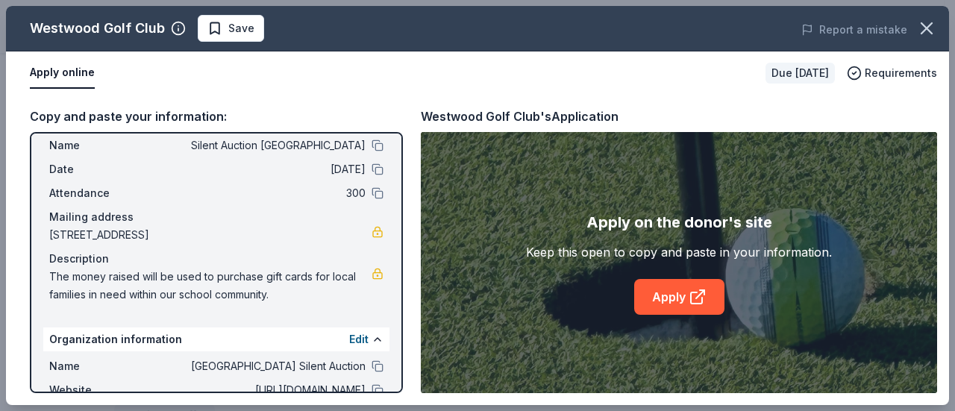
scroll to position [0, 0]
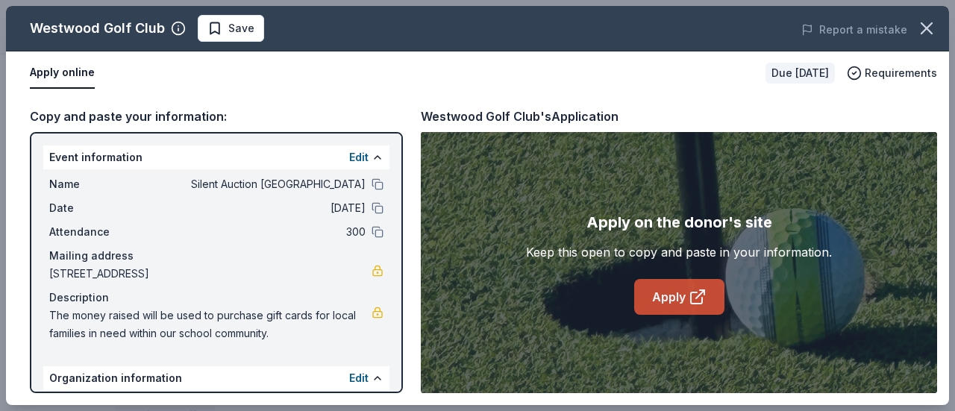
click at [680, 289] on link "Apply" at bounding box center [679, 297] width 90 height 36
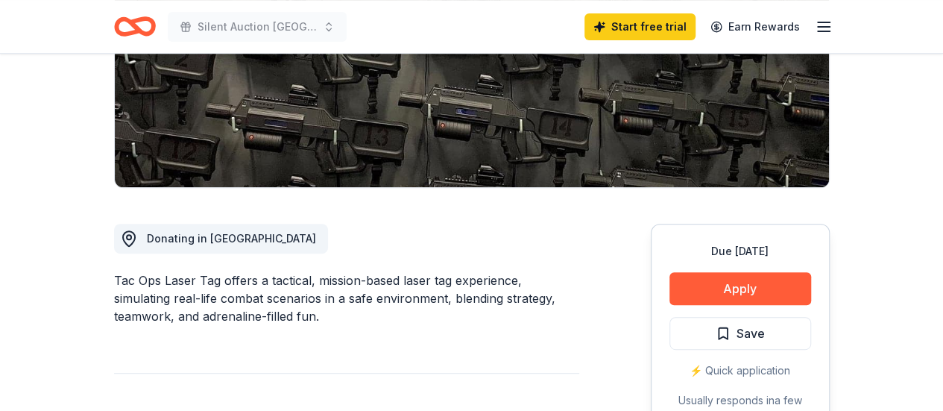
scroll to position [298, 0]
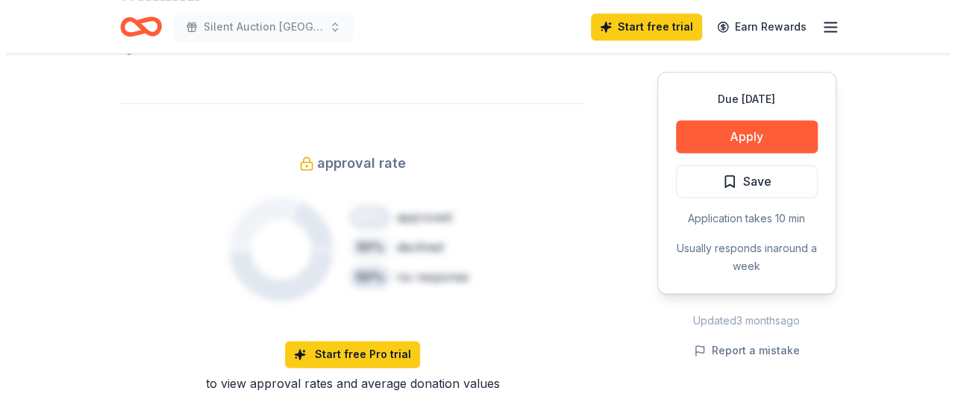
scroll to position [969, 0]
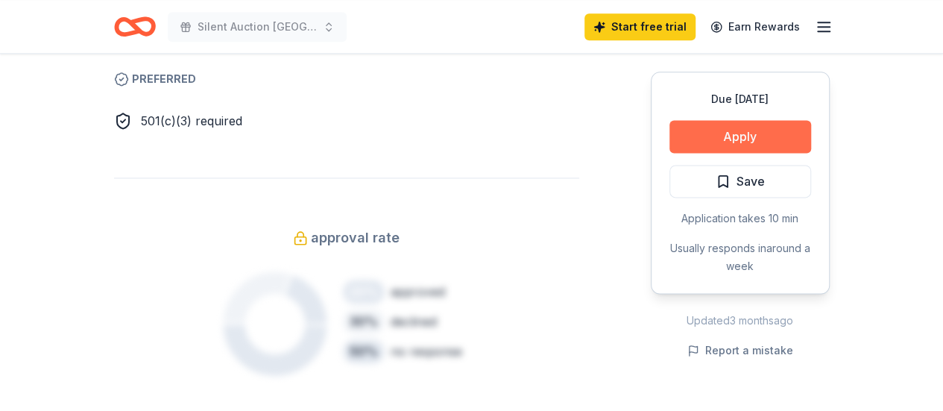
click at [746, 128] on button "Apply" at bounding box center [741, 136] width 142 height 33
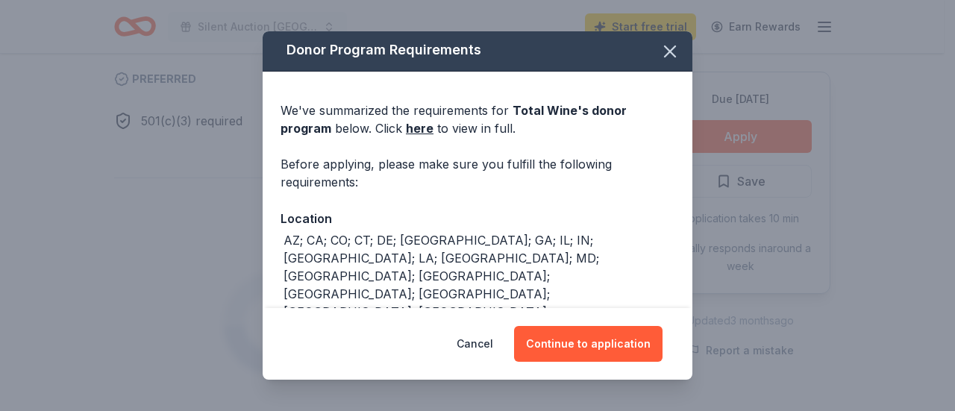
scroll to position [0, 0]
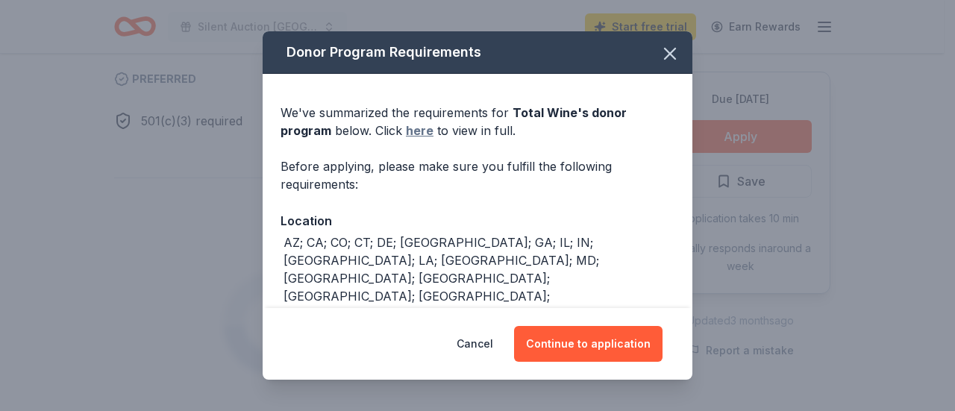
click at [419, 129] on link "here" at bounding box center [420, 131] width 28 height 18
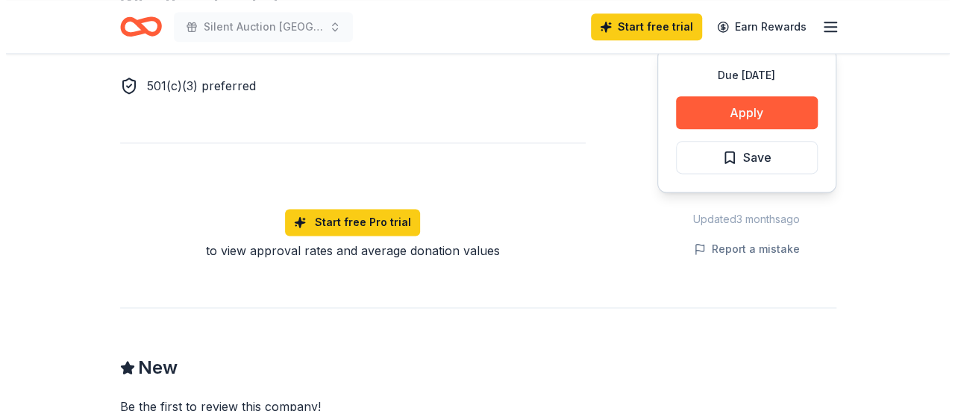
scroll to position [732, 0]
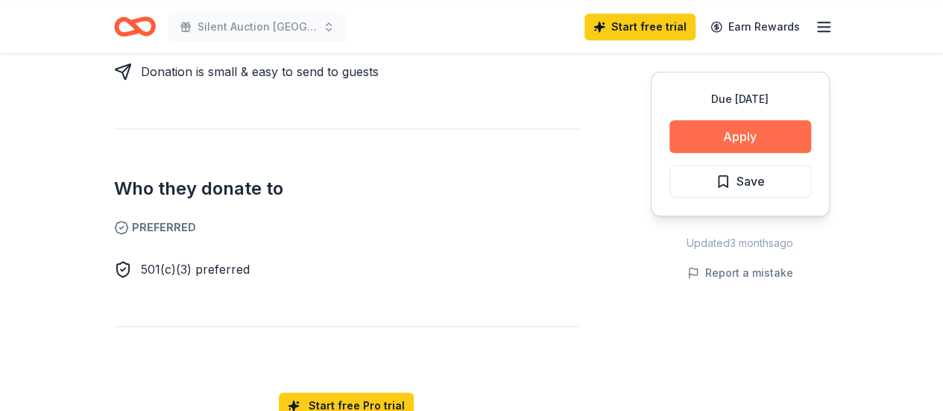
click at [734, 138] on button "Apply" at bounding box center [741, 136] width 142 height 33
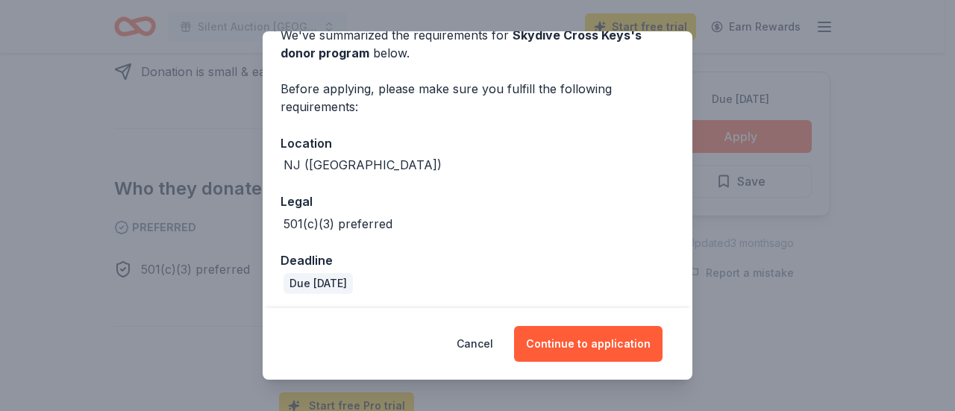
scroll to position [81, 0]
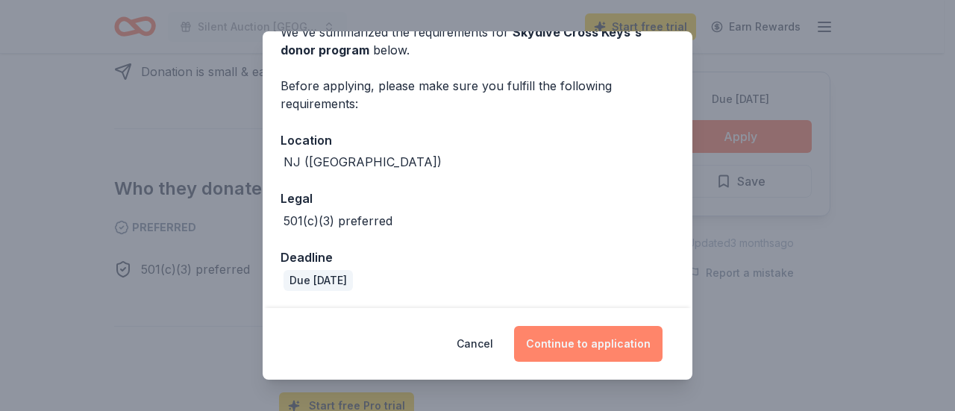
click at [597, 348] on button "Continue to application" at bounding box center [588, 344] width 148 height 36
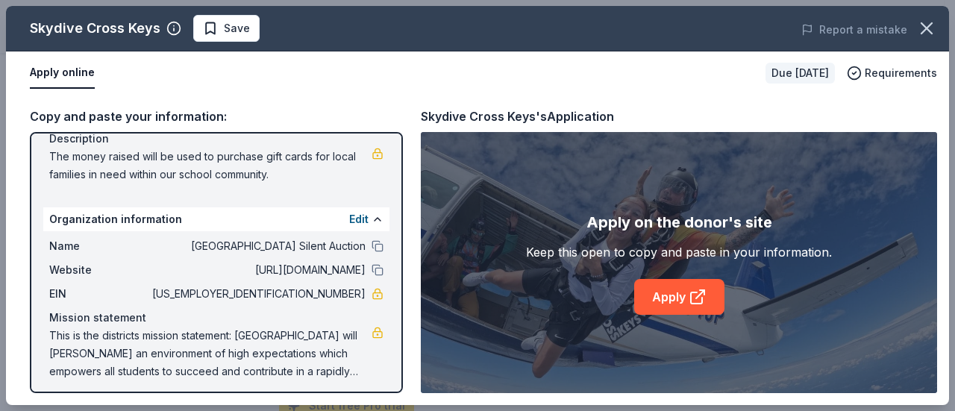
scroll to position [166, 0]
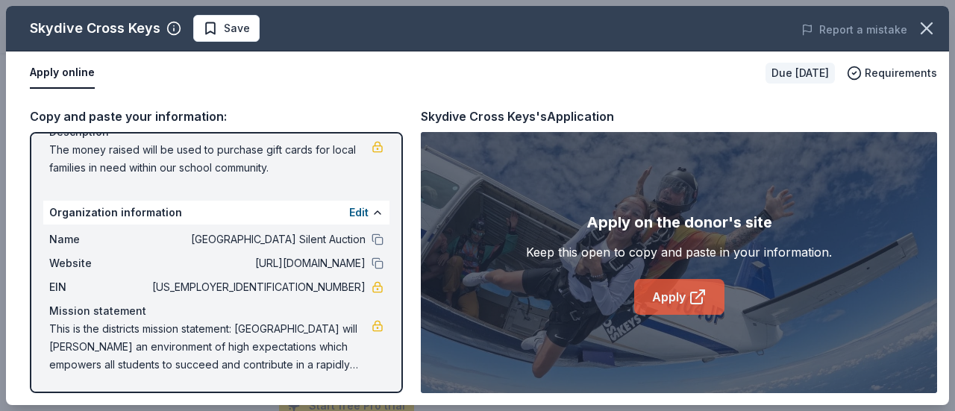
click at [647, 292] on link "Apply" at bounding box center [679, 297] width 90 height 36
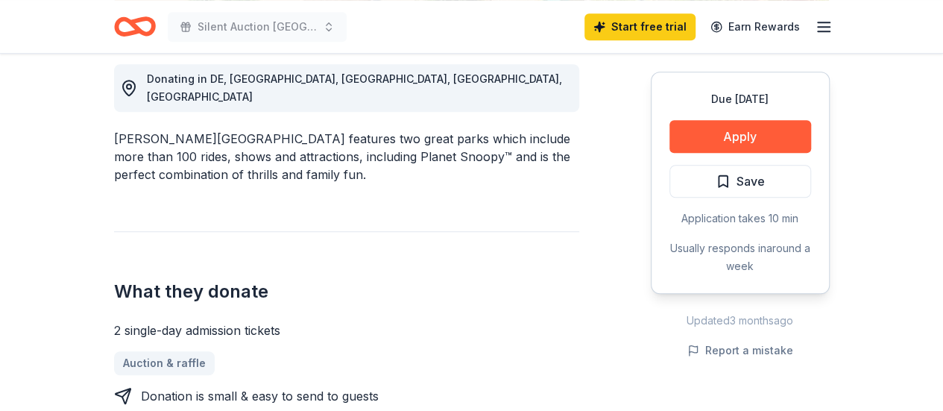
scroll to position [522, 0]
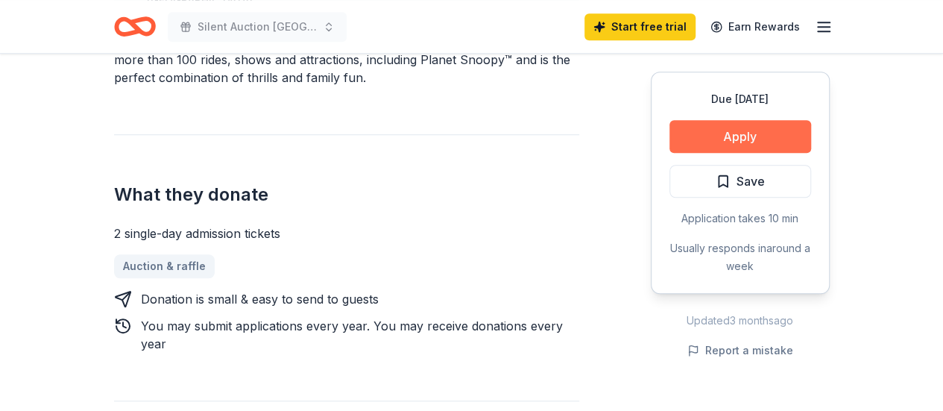
click at [738, 133] on button "Apply" at bounding box center [741, 136] width 142 height 33
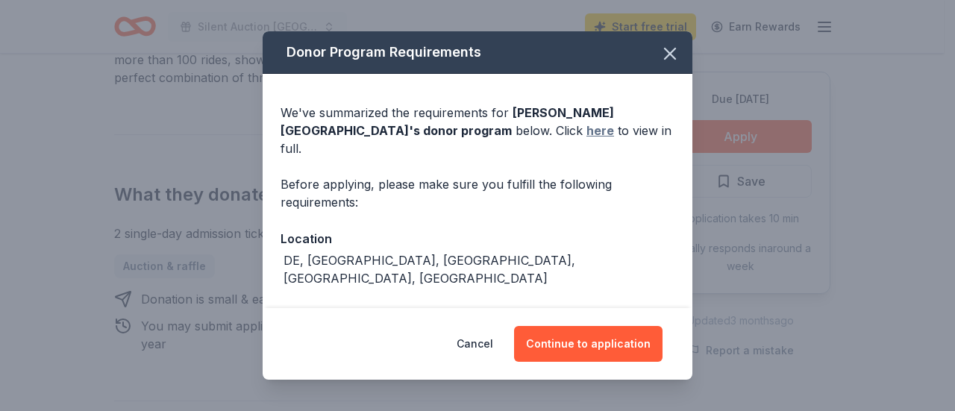
click at [586, 126] on link "here" at bounding box center [600, 131] width 28 height 18
click at [662, 51] on icon "button" at bounding box center [669, 53] width 21 height 21
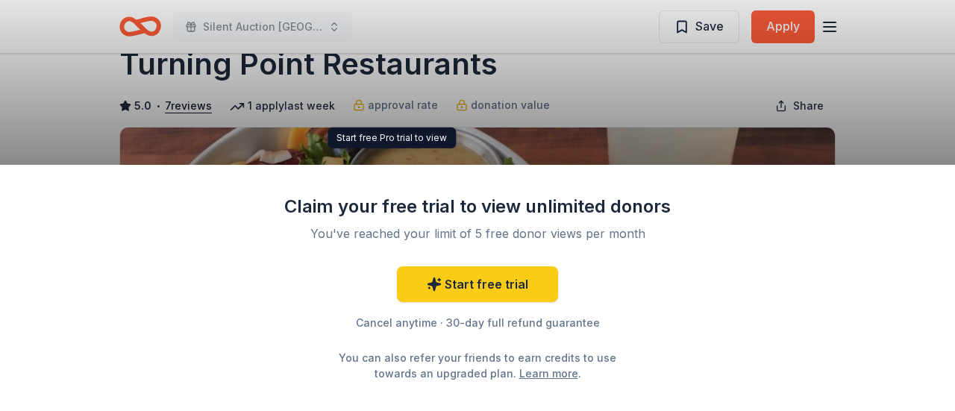
scroll to position [75, 0]
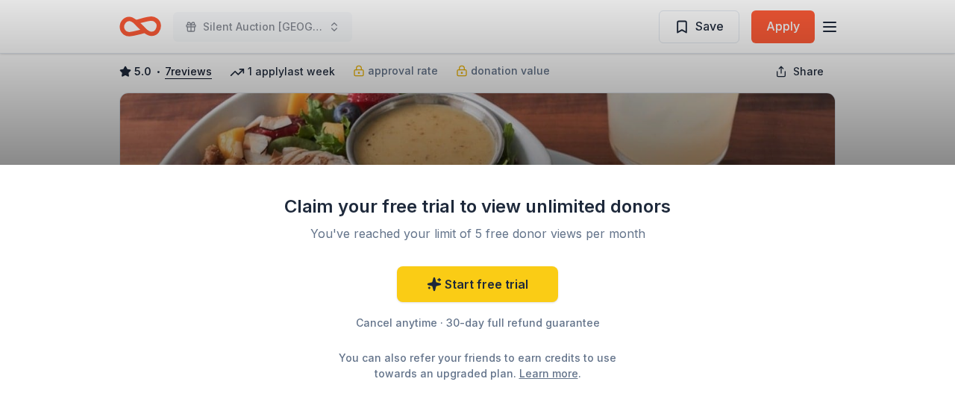
click at [620, 113] on div "Claim your free trial to view unlimited donors You've reached your limit of 5 f…" at bounding box center [477, 205] width 955 height 411
click at [943, 87] on div "Claim your free trial to view unlimited donors You've reached your limit of 5 f…" at bounding box center [477, 205] width 955 height 411
click at [791, 29] on div "Claim your free trial to view unlimited donors You've reached your limit of 5 f…" at bounding box center [477, 205] width 955 height 411
click at [940, 96] on div "Claim your free trial to view unlimited donors You've reached your limit of 5 f…" at bounding box center [477, 205] width 955 height 411
click at [75, 138] on div "Claim your free trial to view unlimited donors You've reached your limit of 5 f…" at bounding box center [477, 205] width 955 height 411
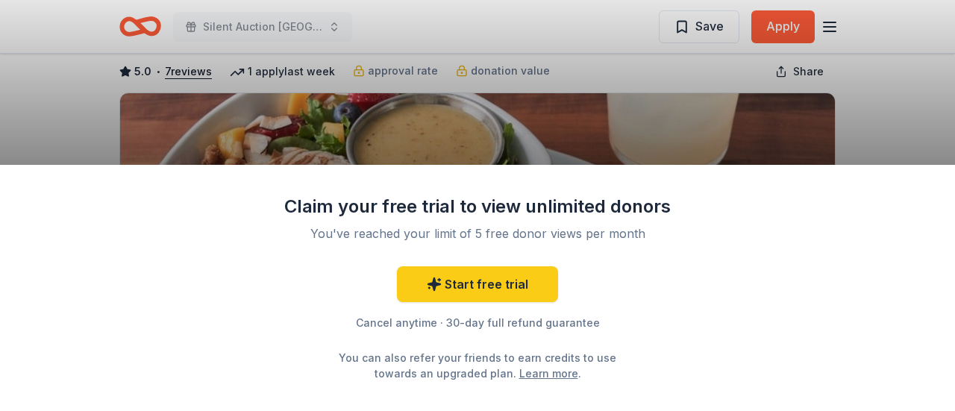
click at [75, 138] on div "Claim your free trial to view unlimited donors You've reached your limit of 5 f…" at bounding box center [477, 205] width 955 height 411
click at [899, 94] on div "Claim your free trial to view unlimited donors You've reached your limit of 5 f…" at bounding box center [477, 205] width 955 height 411
click at [771, 23] on div "Claim your free trial to view unlimited donors You've reached your limit of 5 f…" at bounding box center [477, 205] width 955 height 411
click at [898, 89] on div "Claim your free trial to view unlimited donors You've reached your limit of 5 f…" at bounding box center [477, 205] width 955 height 411
click at [905, 106] on div "Claim your free trial to view unlimited donors You've reached your limit of 5 f…" at bounding box center [477, 205] width 955 height 411
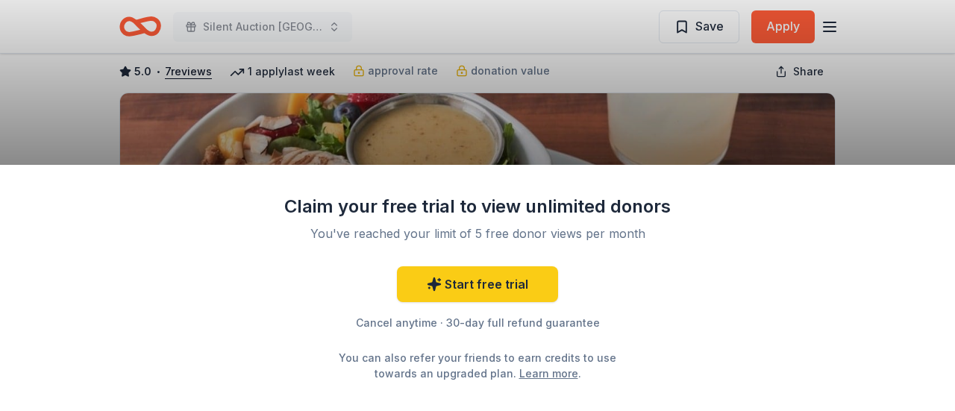
click at [725, 132] on div "Claim your free trial to view unlimited donors You've reached your limit of 5 f…" at bounding box center [477, 205] width 955 height 411
